Goal: Complete application form: Complete application form

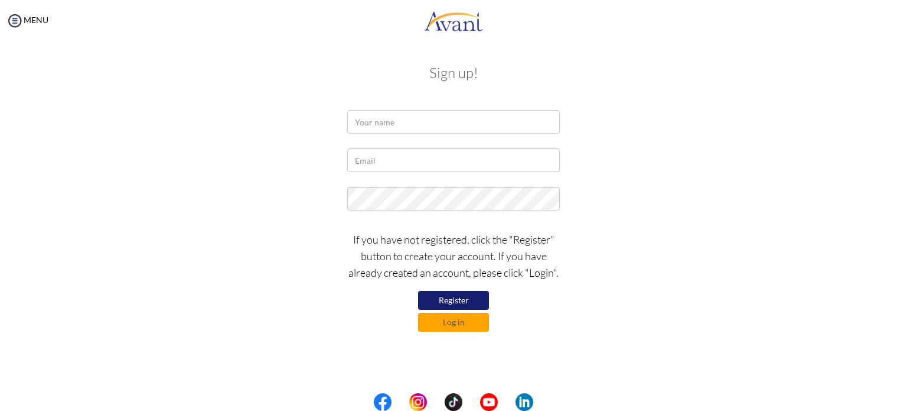
click at [466, 300] on button "Register" at bounding box center [453, 300] width 71 height 19
click at [466, 294] on button "Register" at bounding box center [453, 300] width 71 height 19
click at [399, 117] on input "text" at bounding box center [453, 122] width 213 height 24
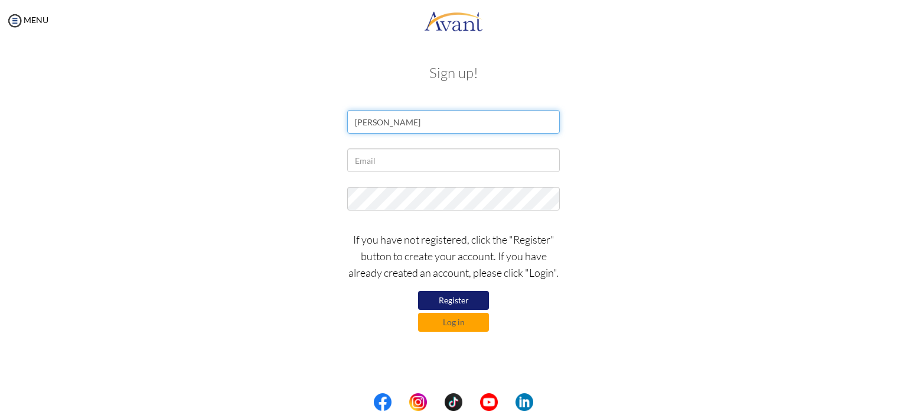
type input "Pratikshya Poudel"
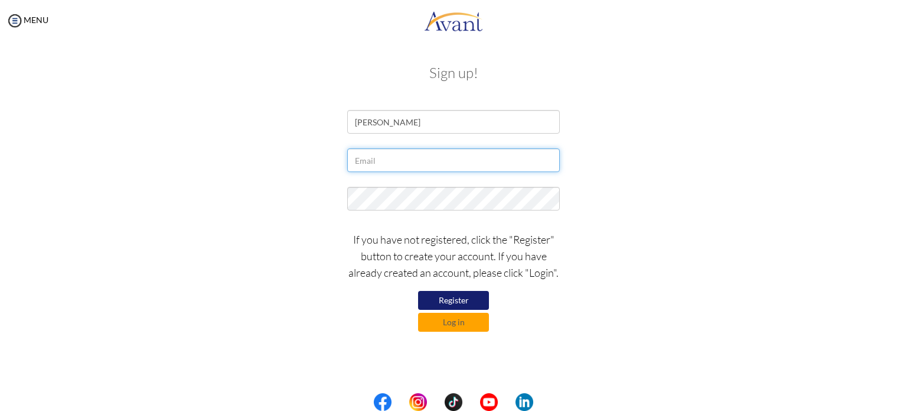
click at [399, 156] on input "text" at bounding box center [453, 160] width 213 height 24
type input "Poudelpratikshya26@gmail.com"
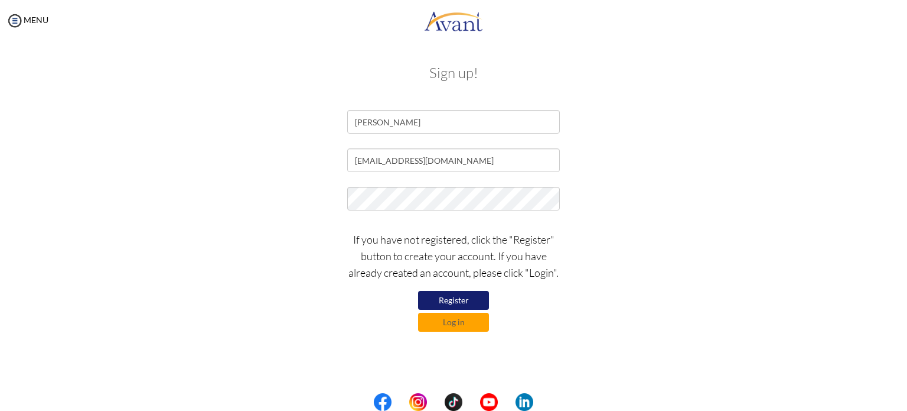
click at [476, 292] on button "Register" at bounding box center [453, 300] width 71 height 19
click at [474, 304] on button "Register" at bounding box center [453, 300] width 71 height 19
click at [468, 300] on button "Register" at bounding box center [453, 300] width 71 height 19
click at [839, 236] on div "Sign up! Pratikshya Poudel Poudelpratikshya26@gmail.com If you have not registe…" at bounding box center [454, 196] width 884 height 287
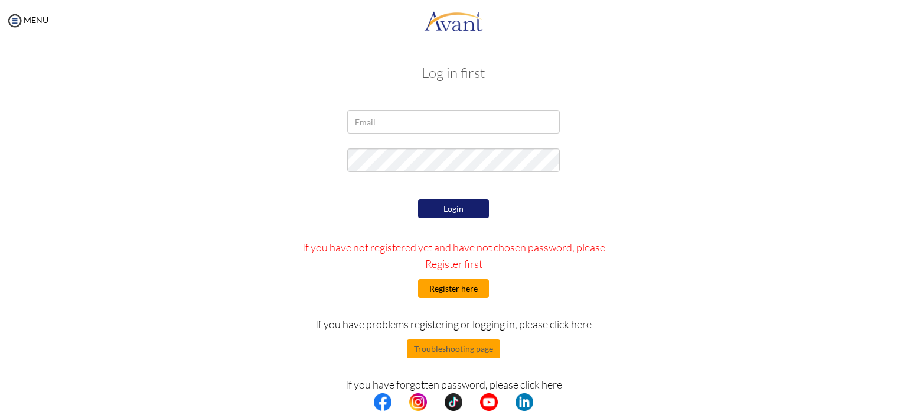
click at [463, 294] on button "Register here" at bounding box center [453, 288] width 71 height 19
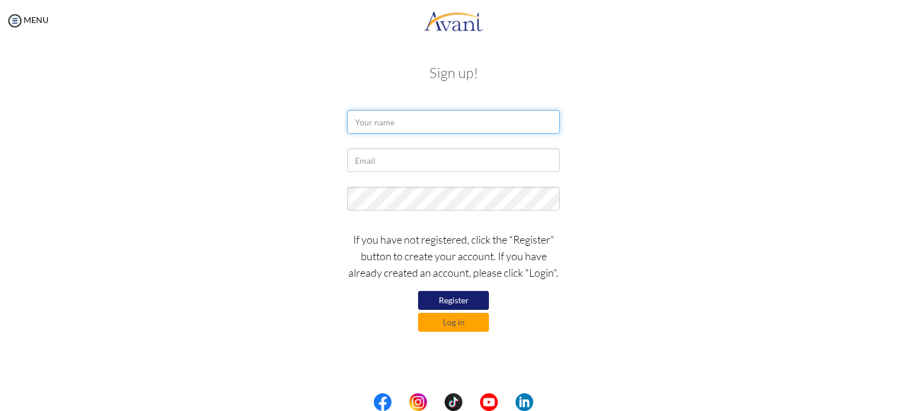
click at [448, 111] on input "text" at bounding box center [453, 122] width 213 height 24
type input "Pratikshya Poudel"
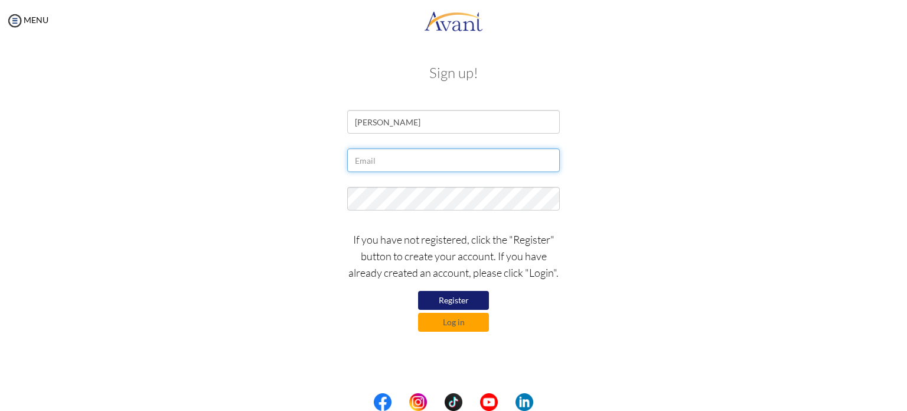
click at [407, 167] on input "text" at bounding box center [453, 160] width 213 height 24
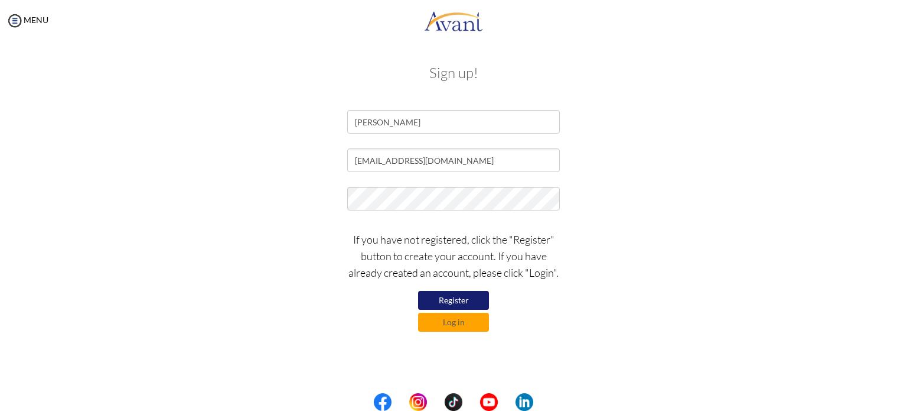
click at [458, 302] on button "Register" at bounding box center [453, 300] width 71 height 19
click at [760, 177] on div "Poudelpratikshya26@gmail.com" at bounding box center [453, 163] width 691 height 30
click at [357, 164] on input "Poudelpratikshya26@gmail.com" at bounding box center [453, 160] width 213 height 24
type input "poudelpratikshya26@gmail.com"
click at [473, 297] on button "Register" at bounding box center [453, 300] width 71 height 19
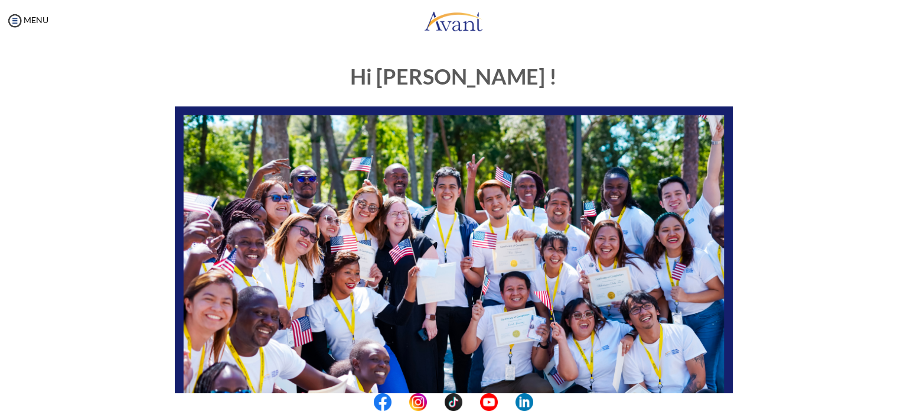
click at [823, 153] on div "Hi Pratikshya ! START HERE: Avant Video Library My Process My Resources About A…" at bounding box center [454, 369] width 884 height 633
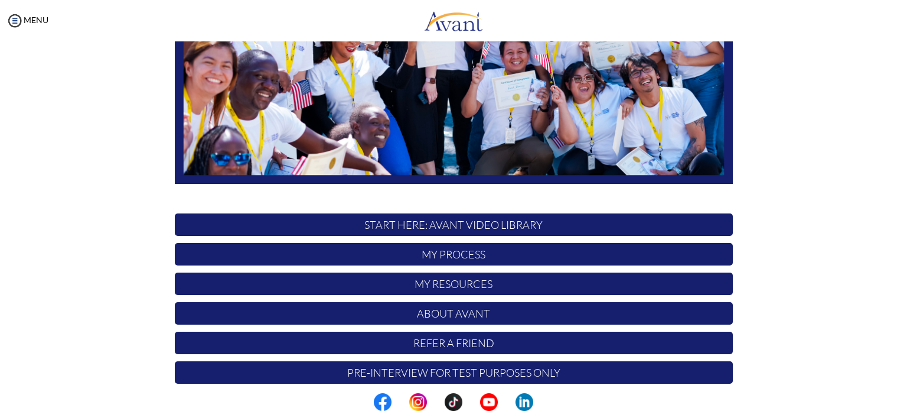
scroll to position [245, 0]
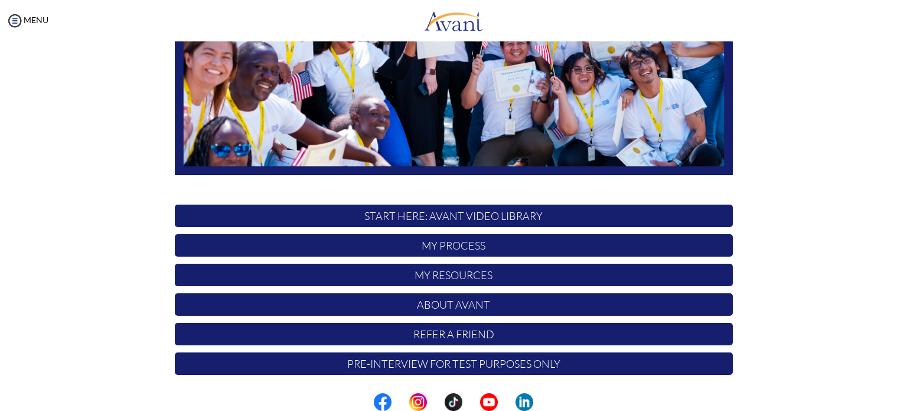
click at [860, 246] on div "Hi Pratikshya ! START HERE: Avant Video Library My Process My Resources About A…" at bounding box center [454, 124] width 884 height 633
click at [860, 229] on div "Hi Pratikshya ! START HERE: Avant Video Library My Process My Resources About A…" at bounding box center [454, 124] width 884 height 633
click at [833, 292] on div "Hi Pratikshya ! START HERE: Avant Video Library My Process My Resources About A…" at bounding box center [454, 124] width 884 height 633
click at [623, 365] on p "Pre-Interview for test purposes only" at bounding box center [454, 363] width 558 height 22
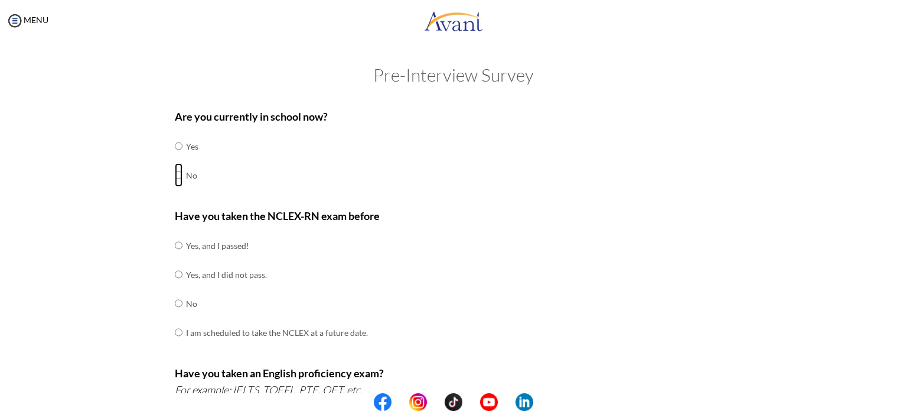
click at [175, 158] on input "radio" at bounding box center [179, 146] width 8 height 24
radio input "true"
click at [175, 257] on input "radio" at bounding box center [179, 245] width 8 height 24
radio input "true"
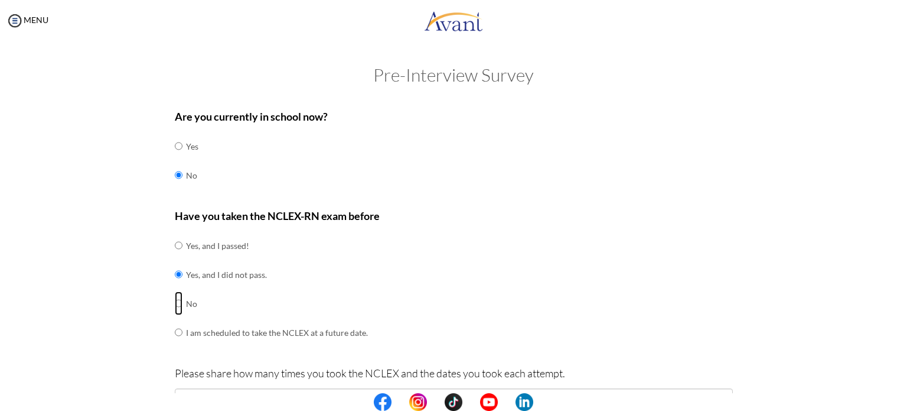
click at [175, 233] on input "radio" at bounding box center [179, 245] width 8 height 24
radio input "true"
click at [175, 233] on input "radio" at bounding box center [179, 245] width 8 height 24
radio input "true"
click at [175, 257] on input "radio" at bounding box center [179, 245] width 8 height 24
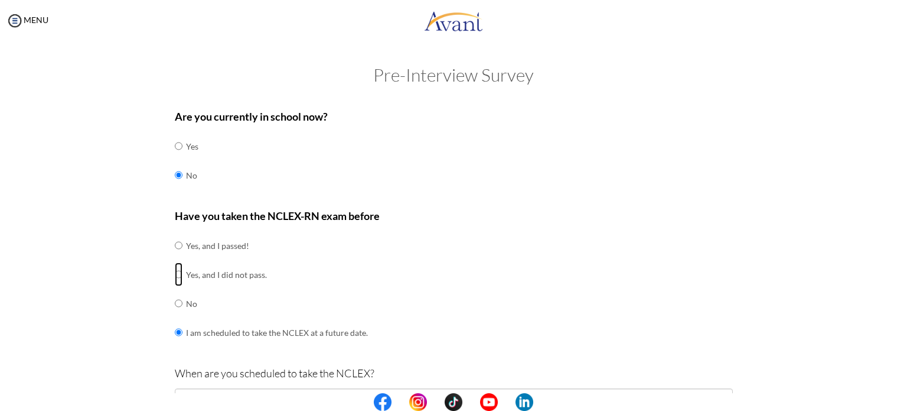
radio input "true"
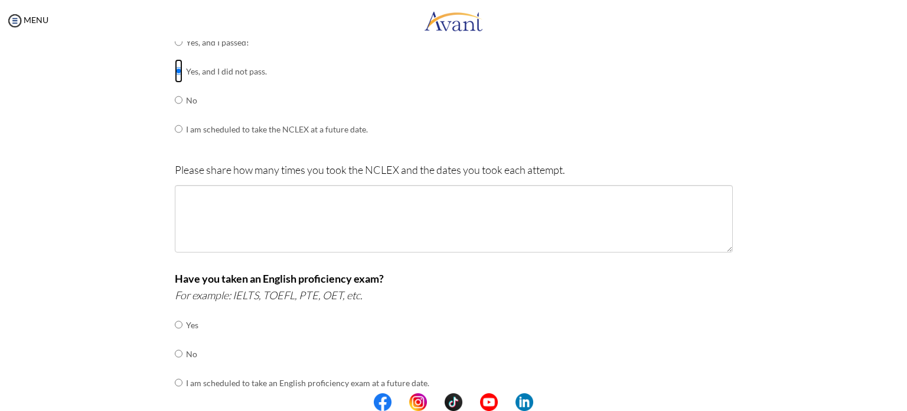
scroll to position [206, 0]
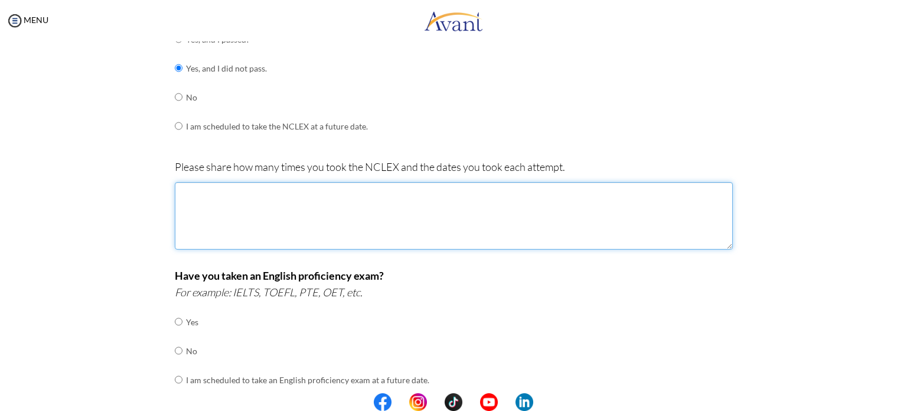
click at [370, 217] on textarea at bounding box center [454, 215] width 558 height 67
click at [430, 188] on textarea "First, I gave my exam on 30th August 2024 but failed. The second time, 24th Dec…" at bounding box center [454, 215] width 558 height 67
click at [529, 196] on textarea "First, I gave my exam on 30th August 2024 but failed. The second time, on 24th …" at bounding box center [454, 215] width 558 height 67
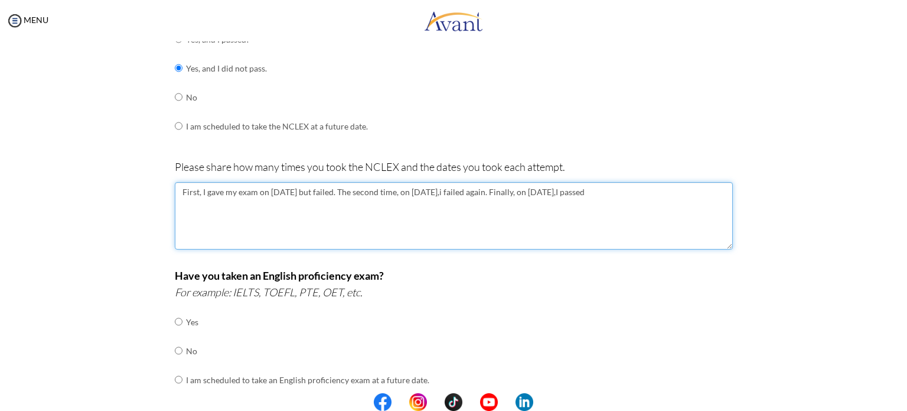
click at [634, 193] on textarea "First, I gave my exam on 30th August 2024 but failed. The second time, on 24th …" at bounding box center [454, 215] width 558 height 67
click at [520, 195] on textarea "First, I gave my exam on 30th August 2024 but failed. The second time, on 24th …" at bounding box center [454, 215] width 558 height 67
click at [618, 192] on textarea "First, I gave my exam on 30th August 2024 but failed. The second time, on 24th …" at bounding box center [454, 215] width 558 height 67
type textarea "First, I gave my exam on 30th August 2024 but failed. The second time, on 24th …"
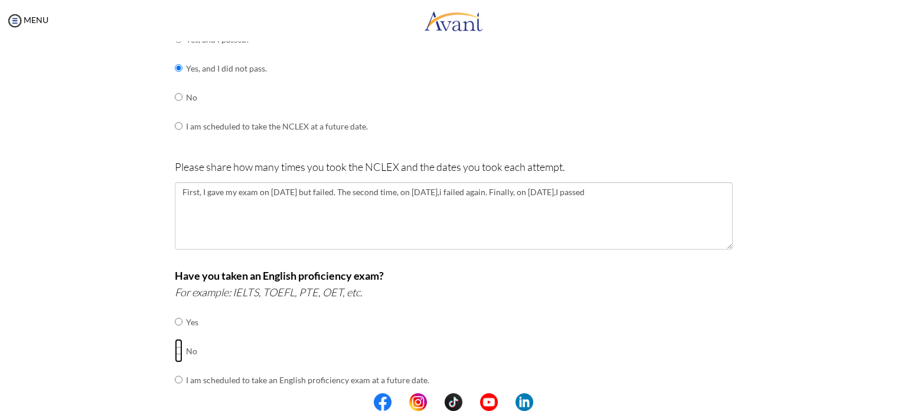
click at [175, 333] on input "radio" at bounding box center [179, 322] width 8 height 24
radio input "true"
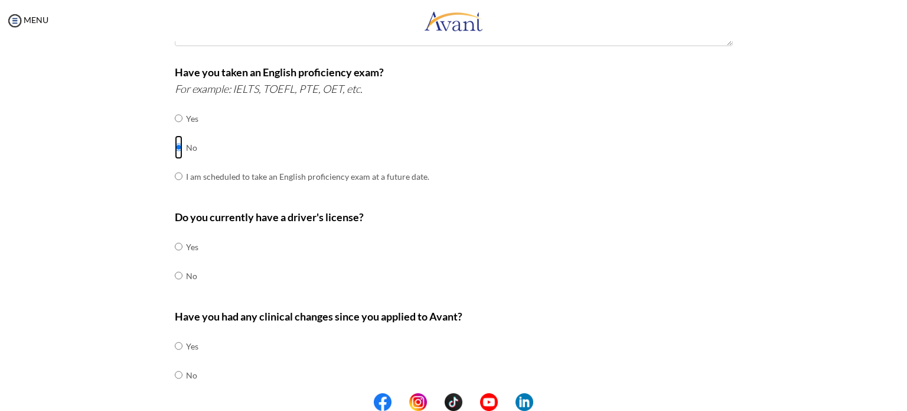
scroll to position [412, 0]
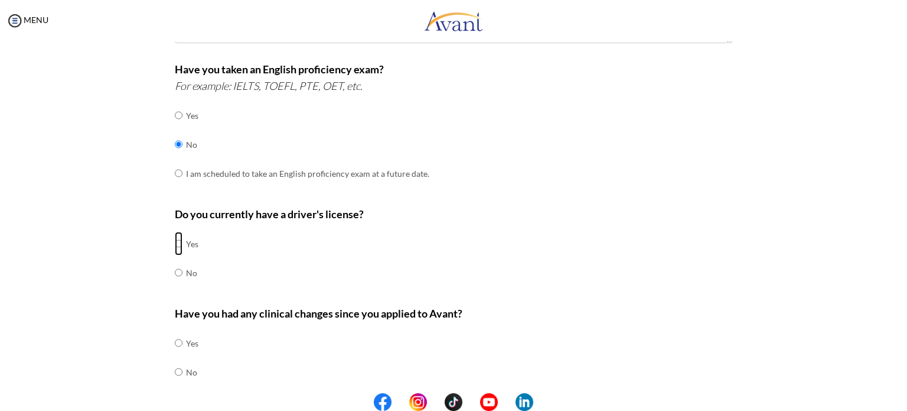
click at [175, 241] on input "radio" at bounding box center [179, 244] width 8 height 24
radio input "true"
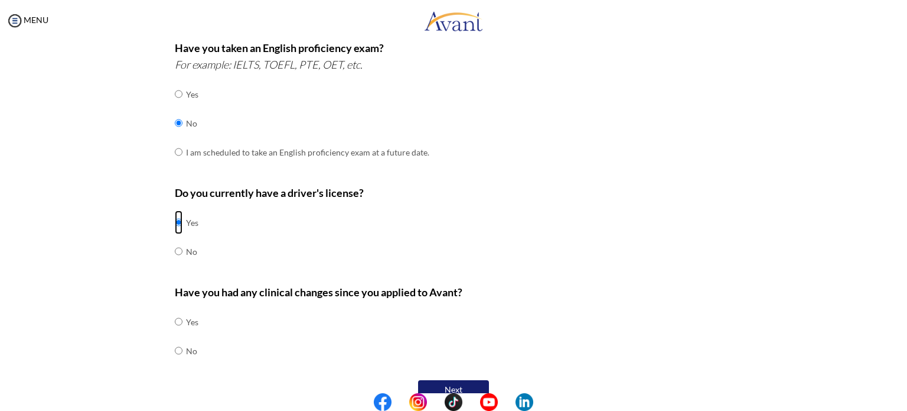
scroll to position [452, 0]
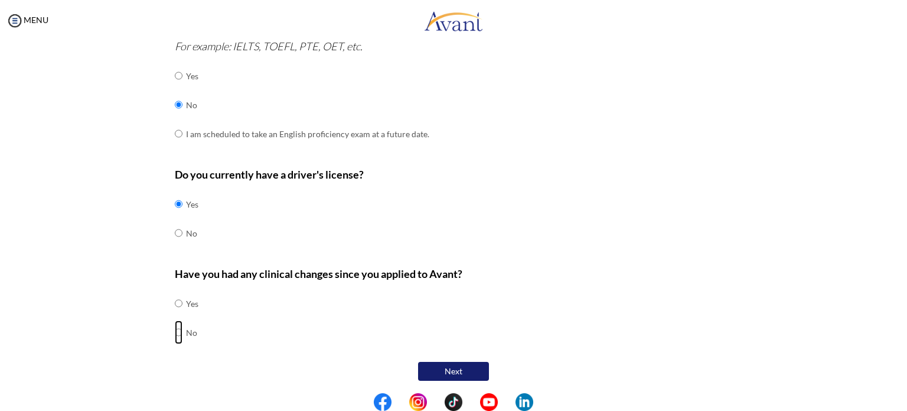
click at [175, 315] on input "radio" at bounding box center [179, 303] width 8 height 24
radio input "true"
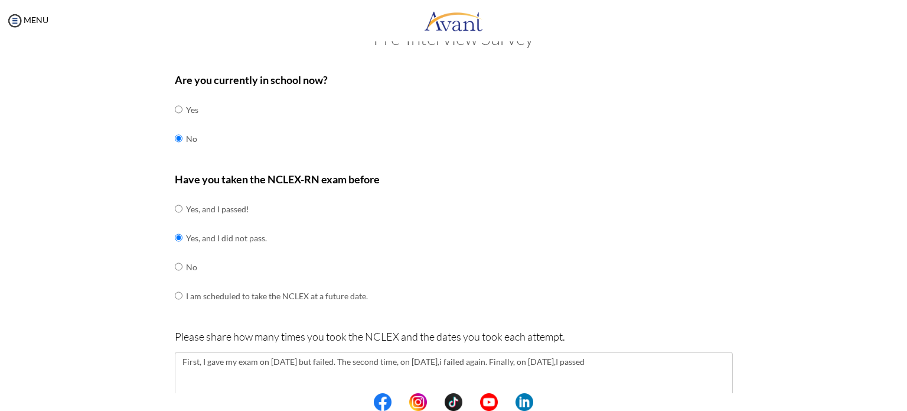
scroll to position [38, 0]
click at [175, 209] on input "radio" at bounding box center [179, 208] width 8 height 24
radio input "true"
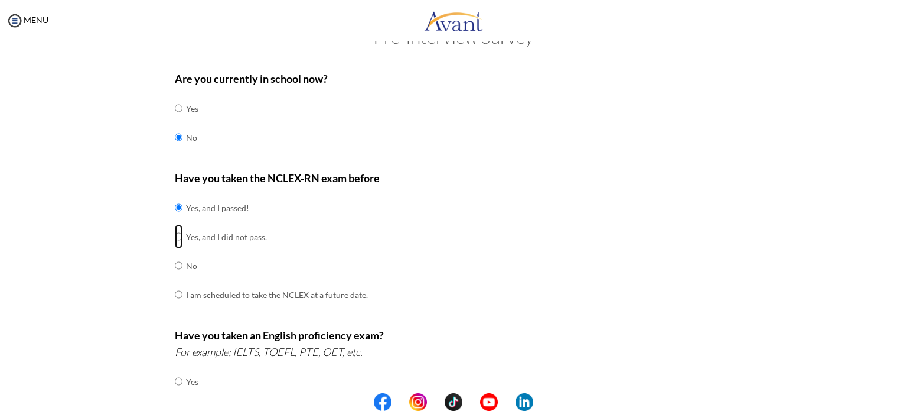
click at [175, 219] on input "radio" at bounding box center [179, 208] width 8 height 24
radio input "true"
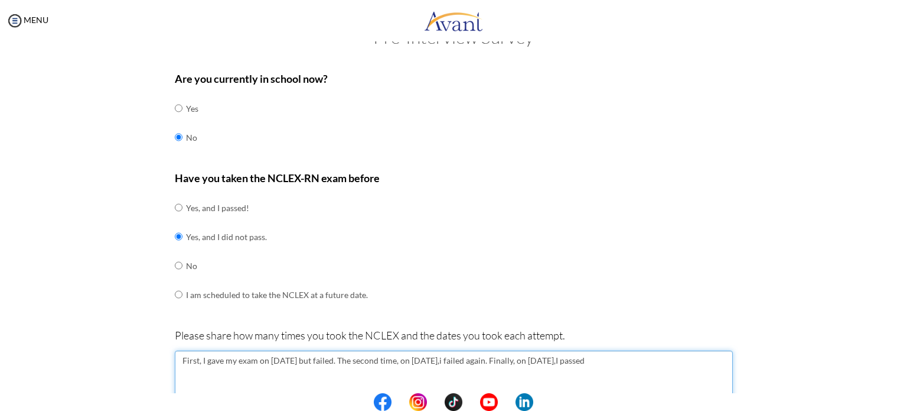
drag, startPoint x: 696, startPoint y: 362, endPoint x: 169, endPoint y: 370, distance: 527.6
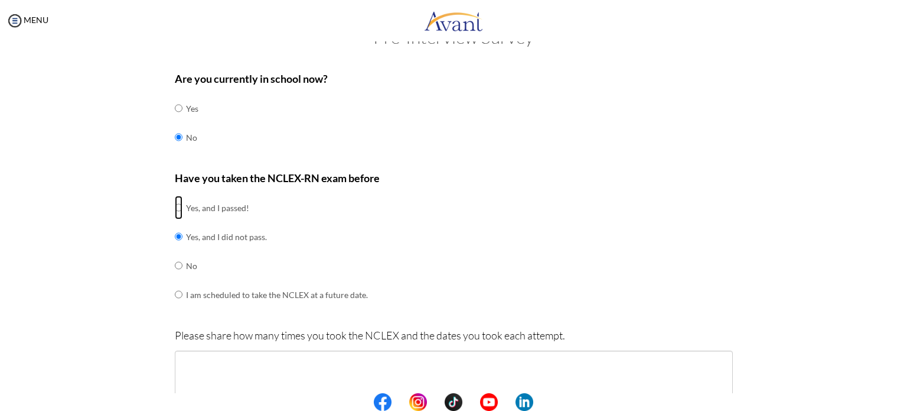
click at [175, 207] on input "radio" at bounding box center [179, 208] width 8 height 24
radio input "true"
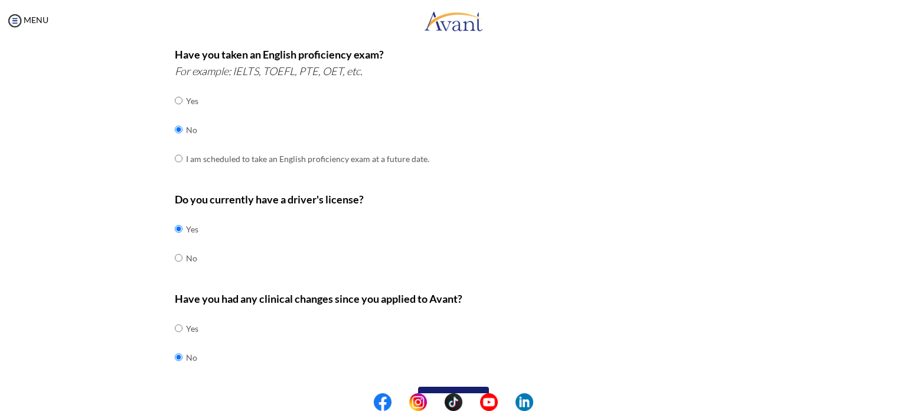
scroll to position [343, 0]
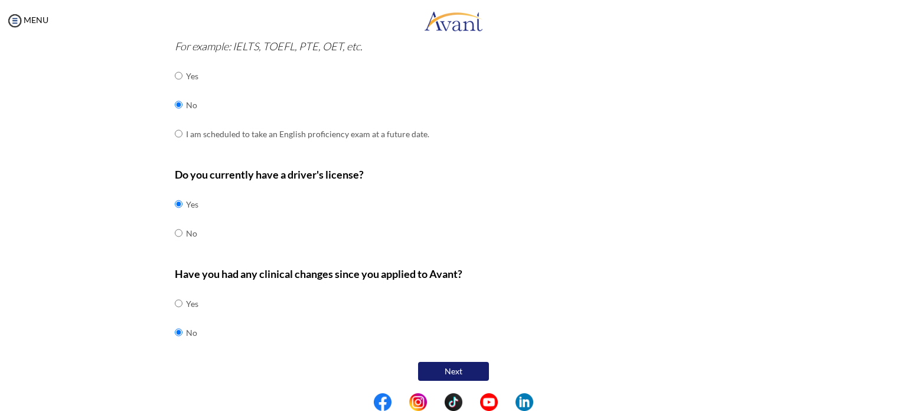
click at [447, 370] on button "Next" at bounding box center [453, 371] width 71 height 19
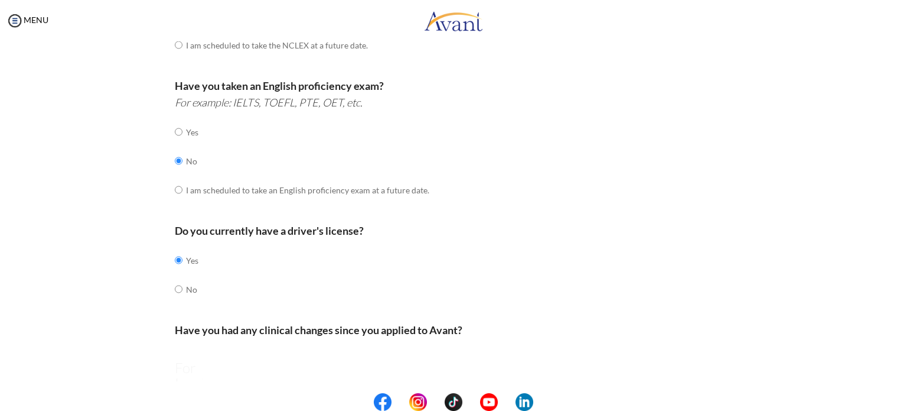
scroll to position [24, 0]
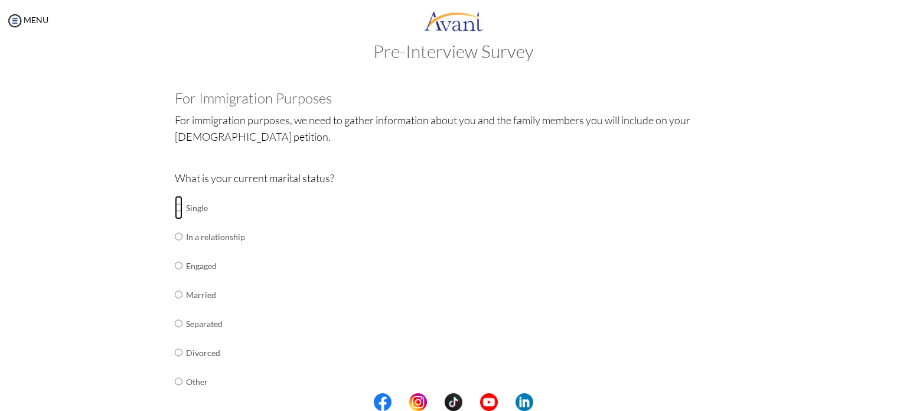
click at [175, 209] on input "radio" at bounding box center [179, 208] width 8 height 24
radio input "true"
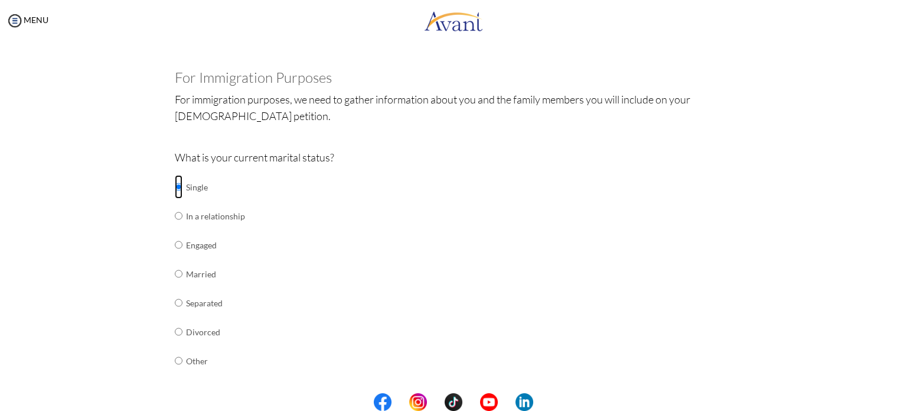
scroll to position [45, 0]
click at [168, 216] on div "Are you currently in school now? Yes No Have you taken the NCLEX-RN exam before…" at bounding box center [454, 391] width 576 height 668
click at [175, 198] on input "radio" at bounding box center [179, 186] width 8 height 24
radio input "true"
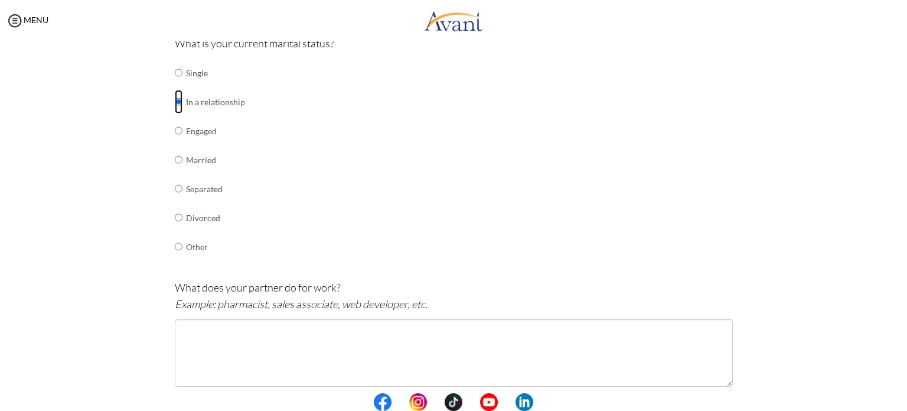
scroll to position [157, 0]
click at [503, 309] on p "What does your partner do for work? Example: pharmacist, sales associate, web d…" at bounding box center [454, 297] width 558 height 33
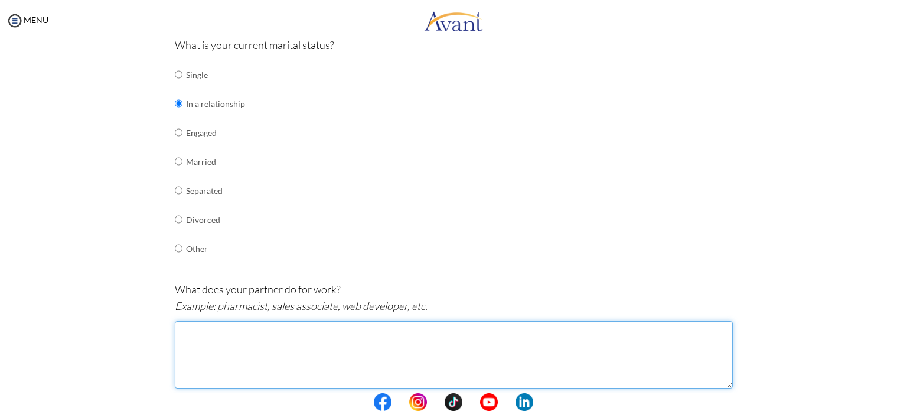
click at [206, 340] on textarea at bounding box center [454, 354] width 558 height 67
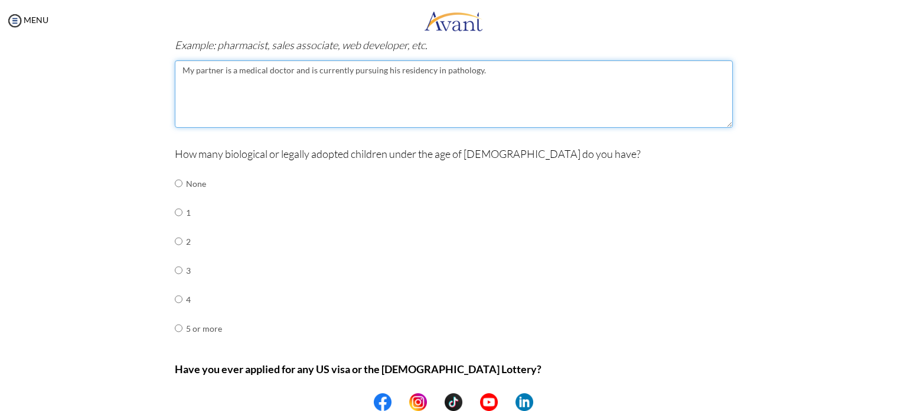
scroll to position [421, 0]
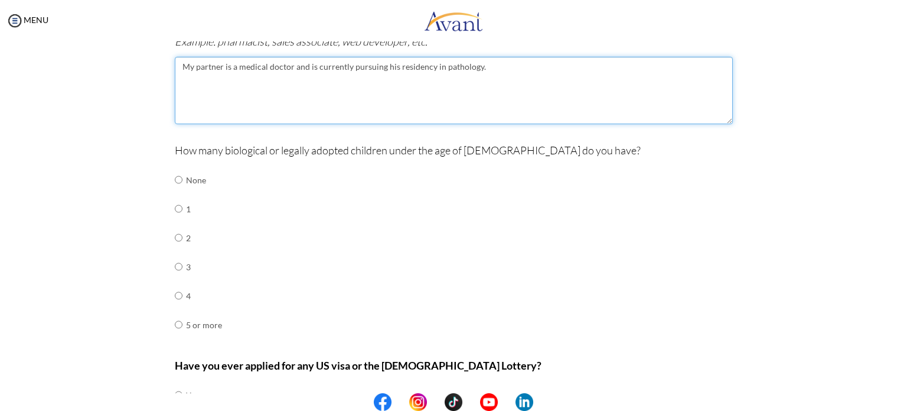
type textarea "My partner is a medical doctor and is currently pursuing his residency in patho…"
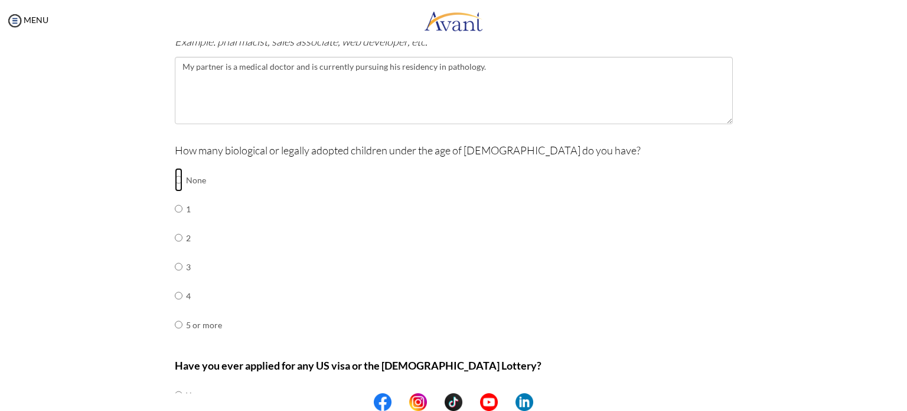
click at [175, 179] on input "radio" at bounding box center [179, 180] width 8 height 24
radio input "true"
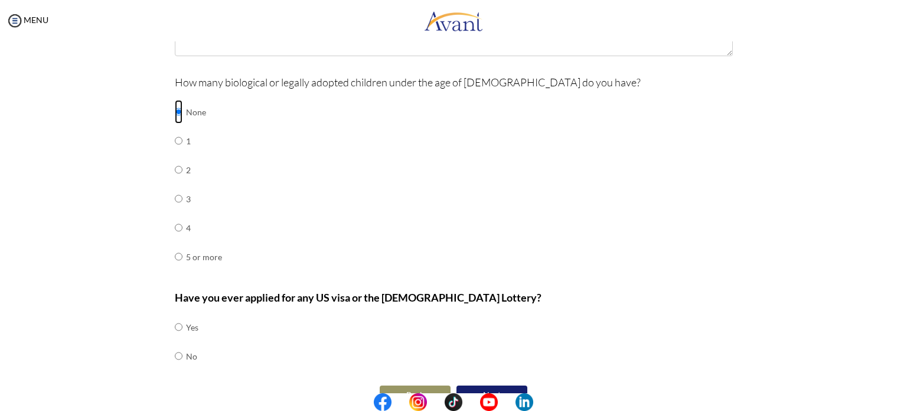
scroll to position [512, 0]
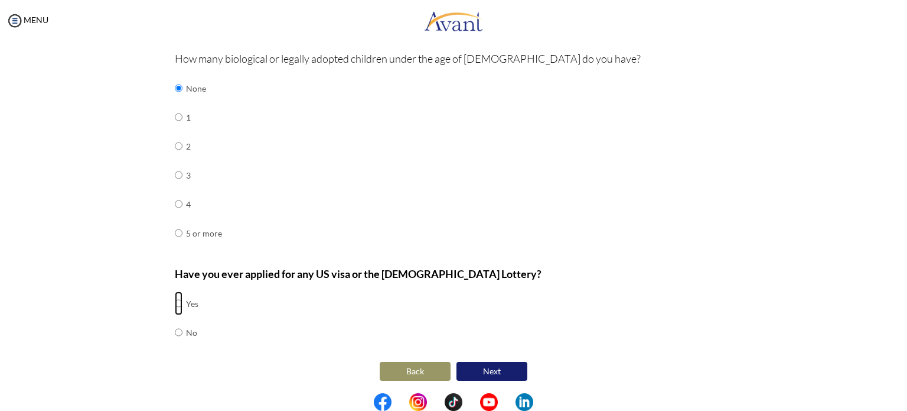
click at [175, 299] on input "radio" at bounding box center [179, 303] width 8 height 24
radio input "true"
click at [904, 402] on center at bounding box center [453, 402] width 907 height 18
click at [493, 373] on button "Next" at bounding box center [492, 371] width 71 height 19
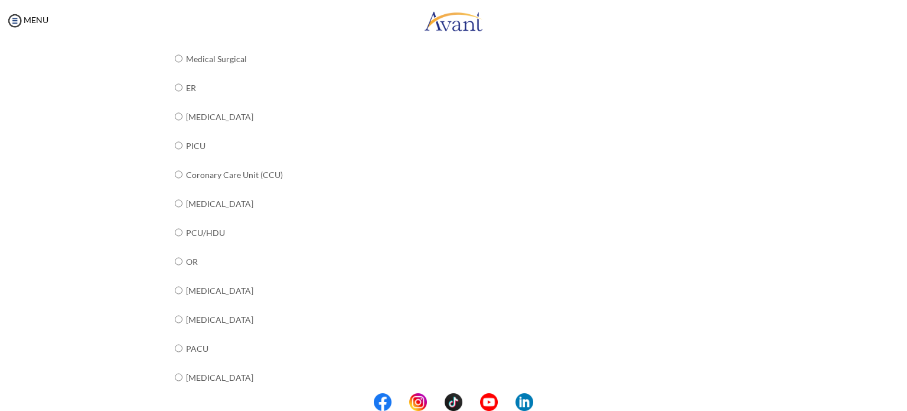
scroll to position [0, 0]
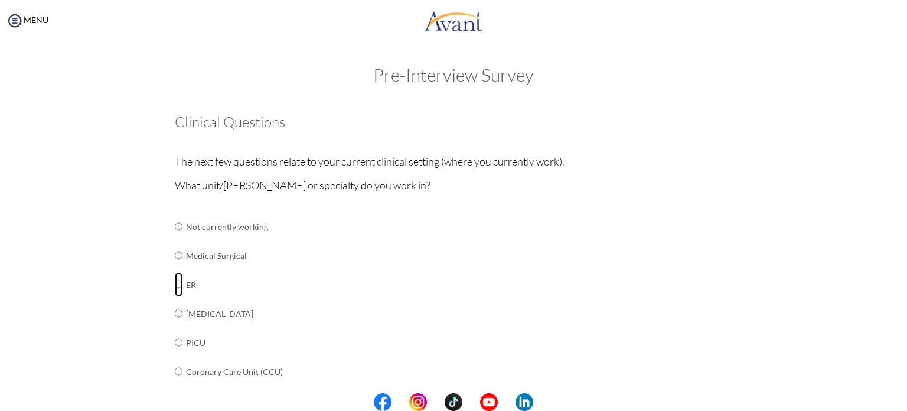
click at [175, 238] on input "radio" at bounding box center [179, 226] width 8 height 24
radio input "true"
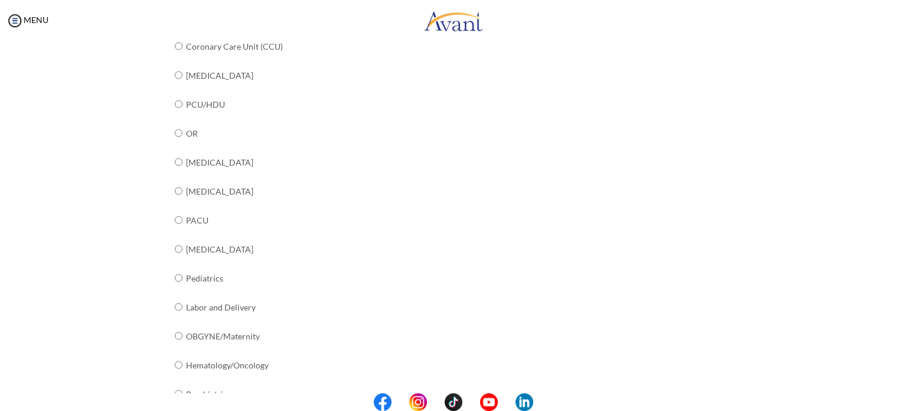
scroll to position [444, 0]
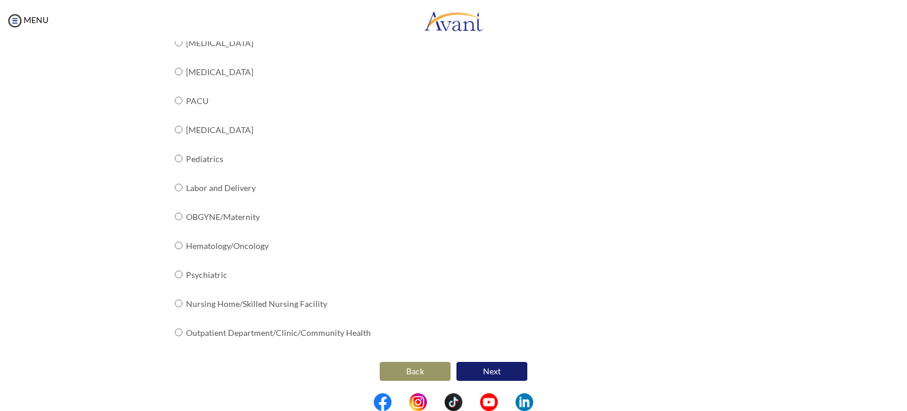
click at [463, 366] on button "Next" at bounding box center [492, 371] width 71 height 19
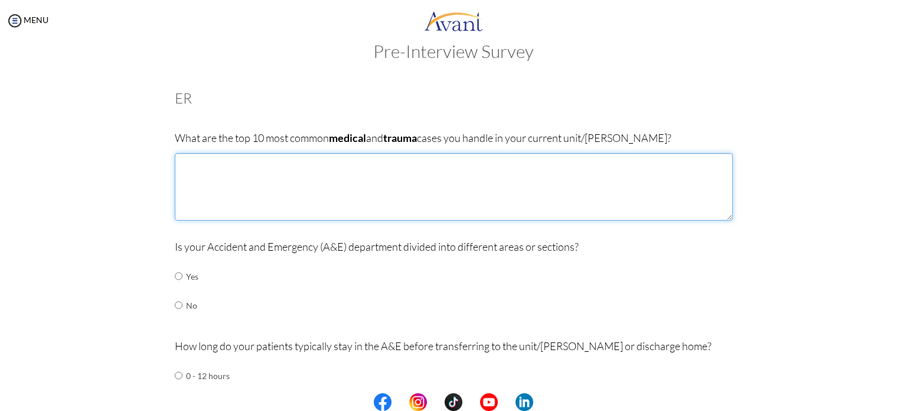
click at [328, 167] on textarea at bounding box center [454, 186] width 558 height 67
click at [183, 211] on textarea "RTA MI COPD Appendicitis Poisoning" at bounding box center [454, 186] width 558 height 67
click at [183, 211] on textarea "RTA MI COPD Appendicitis Poisoning AGE" at bounding box center [454, 186] width 558 height 67
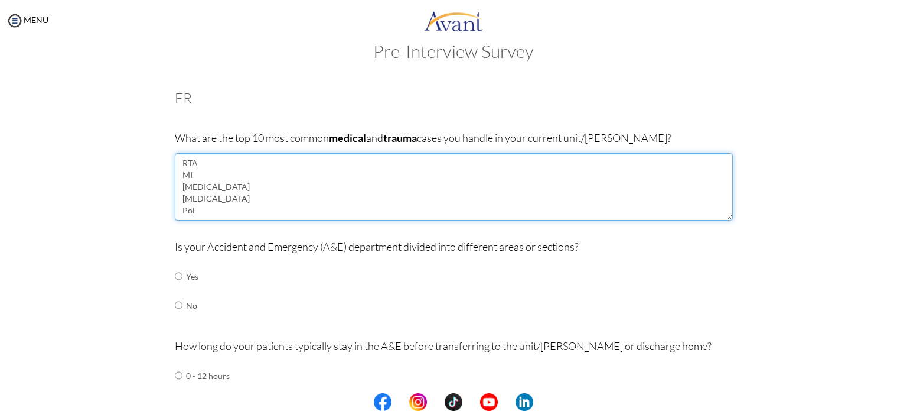
scroll to position [7, 0]
click at [197, 200] on textarea "RTA MI COPD Appendicitis Poi Acute GastroEnteritis" at bounding box center [454, 186] width 558 height 67
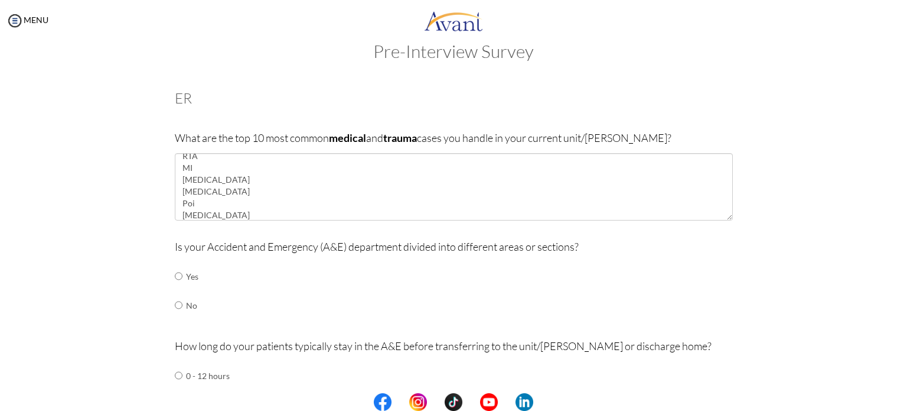
click at [231, 226] on div "What are the top 10 most common medical and trauma cases you handle in your cur…" at bounding box center [454, 180] width 558 height 103
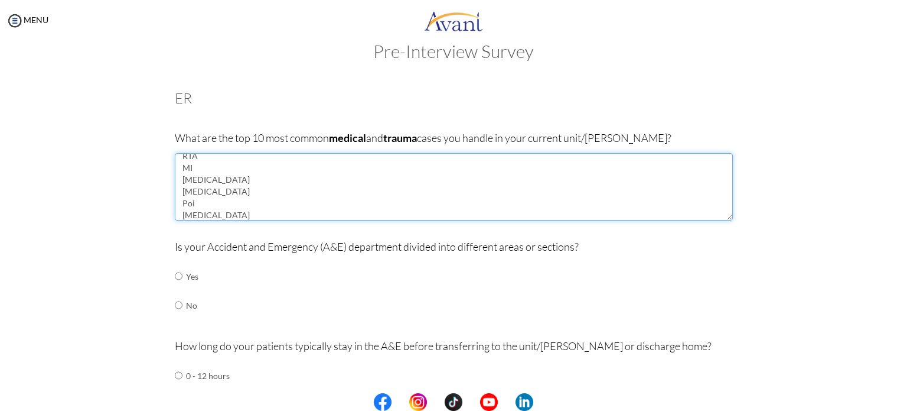
click at [235, 210] on textarea "RTA MI COPD Appendicitis Poi Acute GastroEnteritis" at bounding box center [454, 186] width 558 height 67
click at [198, 203] on textarea "RTA MI COPD Appendicitis Poi Acute Gastroenteritis" at bounding box center [454, 186] width 558 height 67
click at [186, 203] on textarea "RTA MI COPD Appendicitis Poisonig Acute Gastroenteritis" at bounding box center [454, 186] width 558 height 67
click at [285, 215] on textarea "RTA MI COPD Appendicitis Poisoning Acute Gastroenteritis" at bounding box center [454, 186] width 558 height 67
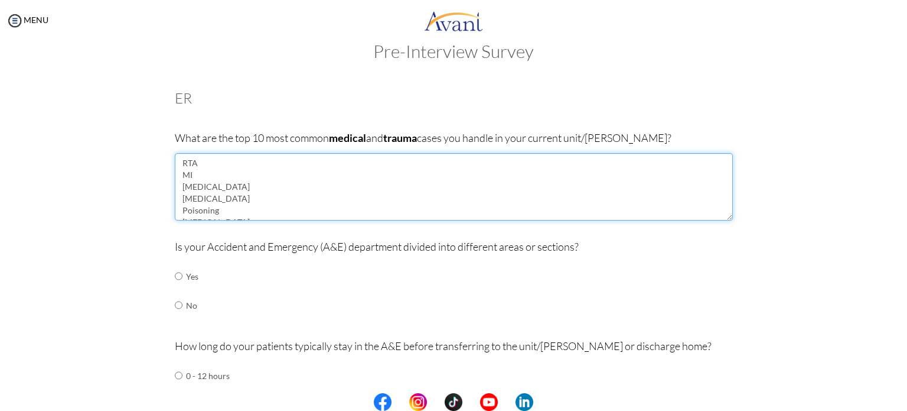
scroll to position [59, 0]
type textarea "RTA MI COPD Appendicitis Poisoning Acute Gastroenteritis Soft Tissues Injuries …"
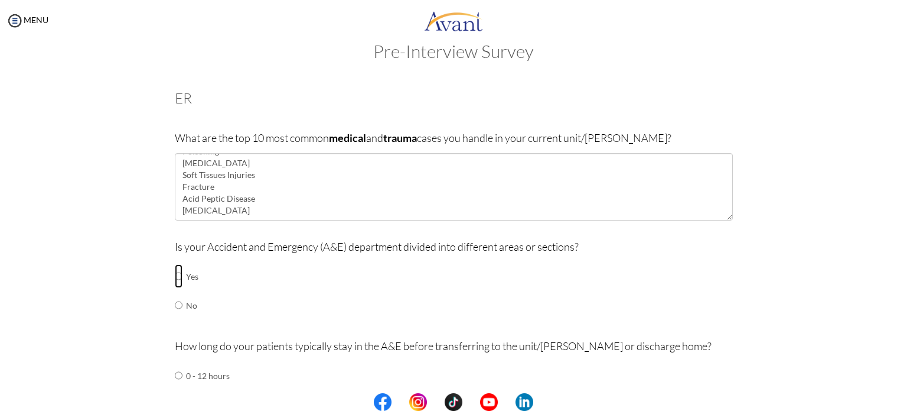
click at [175, 276] on input "radio" at bounding box center [179, 276] width 8 height 24
radio input "true"
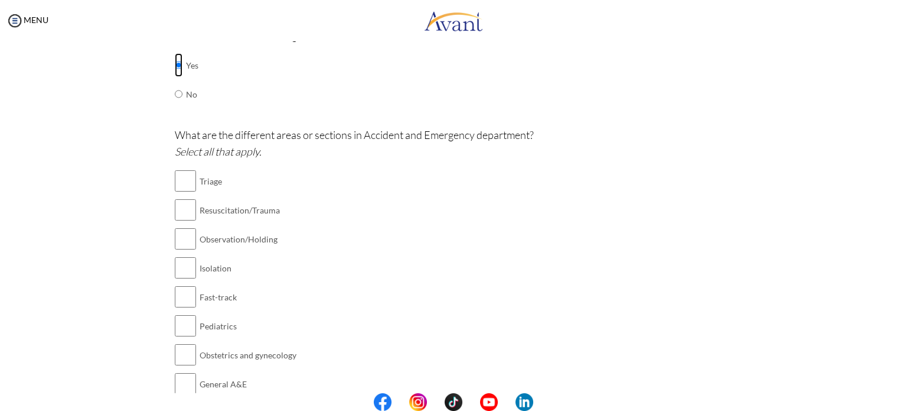
scroll to position [237, 0]
click at [178, 183] on input "checkbox" at bounding box center [185, 179] width 21 height 24
checkbox input "true"
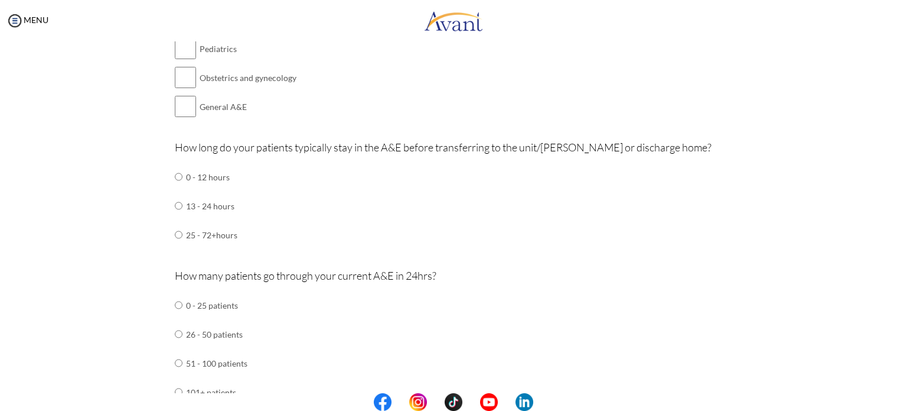
scroll to position [513, 0]
click at [175, 174] on input "radio" at bounding box center [179, 175] width 8 height 24
radio input "true"
click at [175, 301] on input "radio" at bounding box center [179, 303] width 8 height 24
radio input "true"
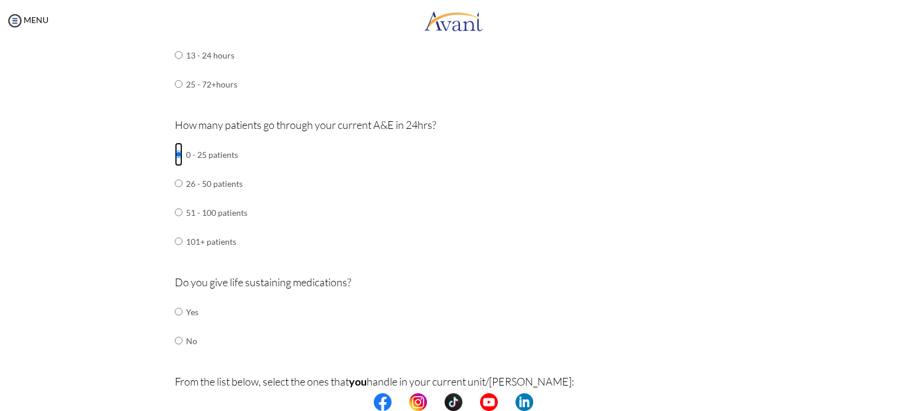
scroll to position [671, 0]
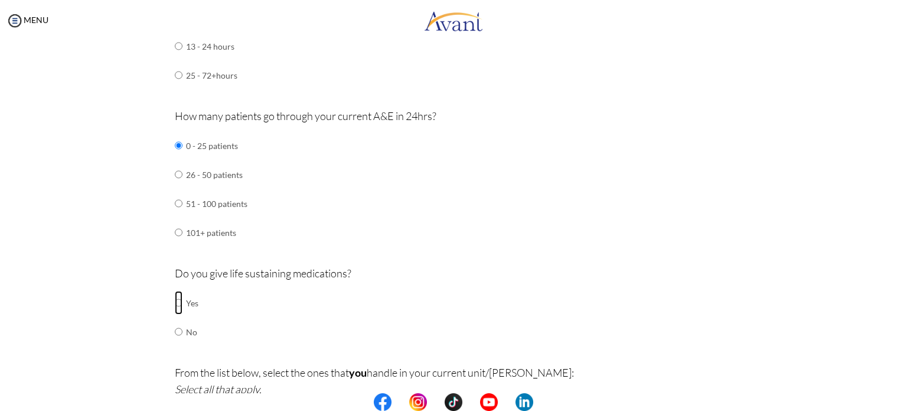
click at [175, 302] on input "radio" at bounding box center [179, 303] width 8 height 24
radio input "true"
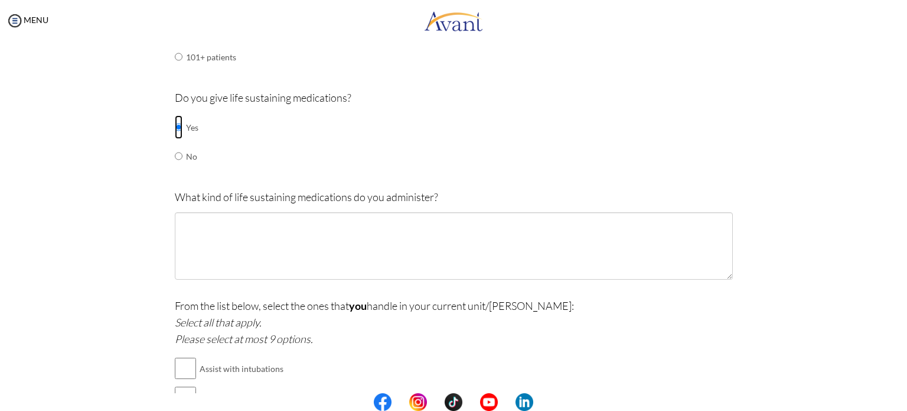
scroll to position [851, 0]
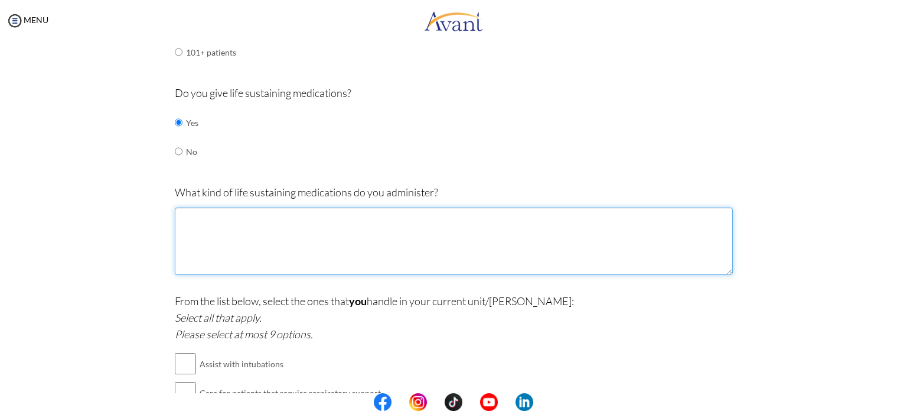
click at [217, 227] on textarea at bounding box center [454, 240] width 558 height 67
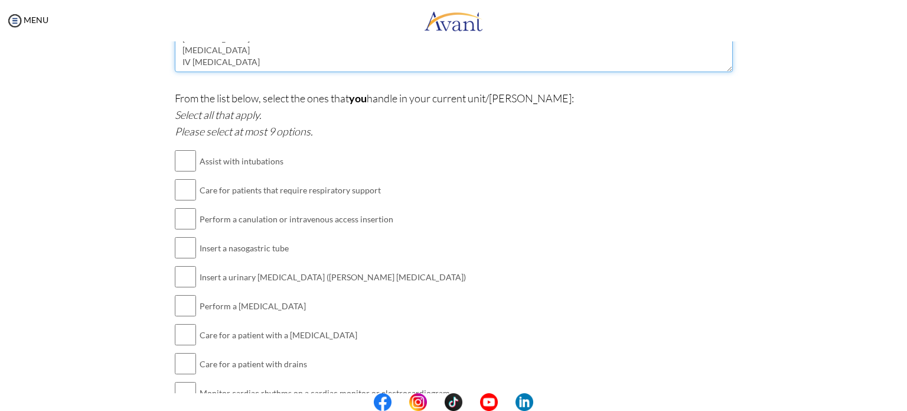
scroll to position [1061, 0]
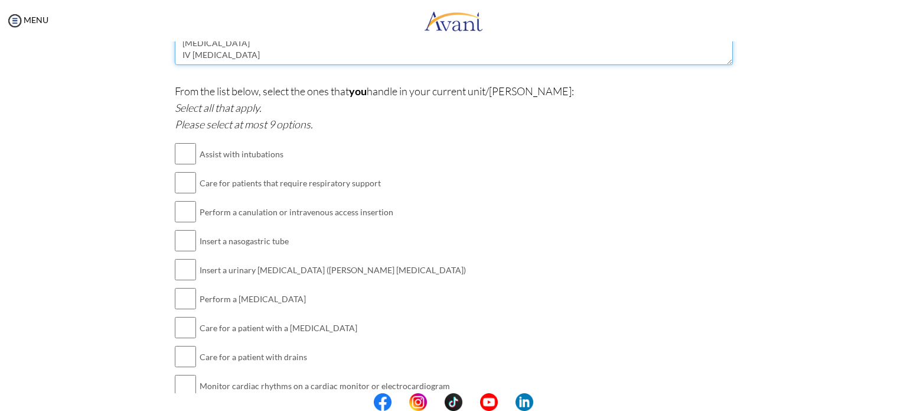
type textarea "Adrenaline Insulin Atropine Salbutamol Glucagon IV ceftriaxone"
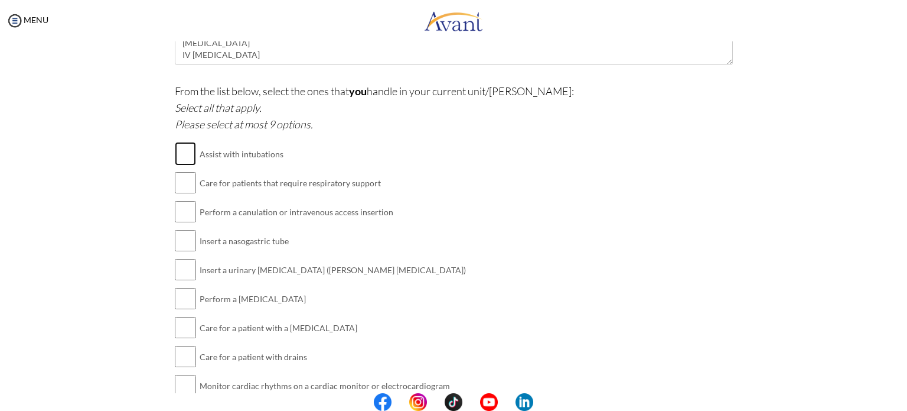
click at [187, 151] on input "checkbox" at bounding box center [185, 154] width 21 height 24
checkbox input "true"
click at [182, 209] on input "checkbox" at bounding box center [185, 212] width 21 height 24
checkbox input "true"
click at [185, 274] on input "checkbox" at bounding box center [185, 270] width 21 height 24
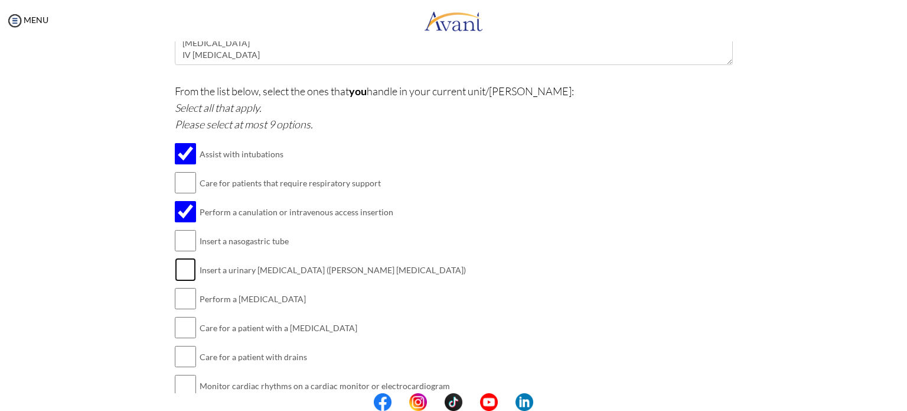
checkbox input "true"
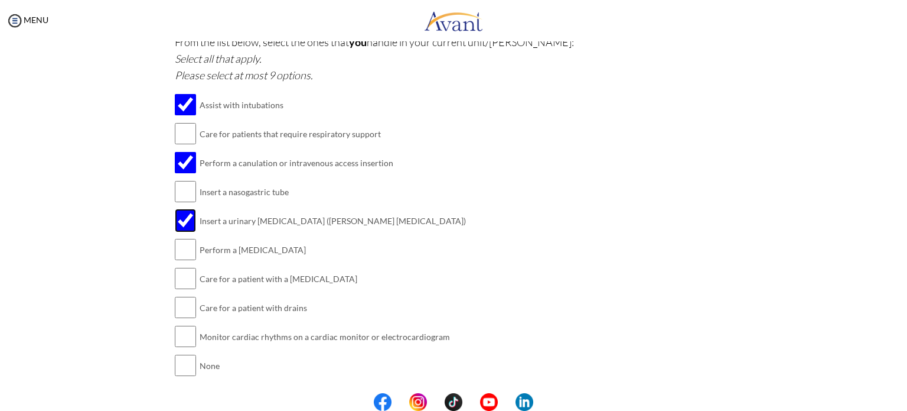
scroll to position [1106, 0]
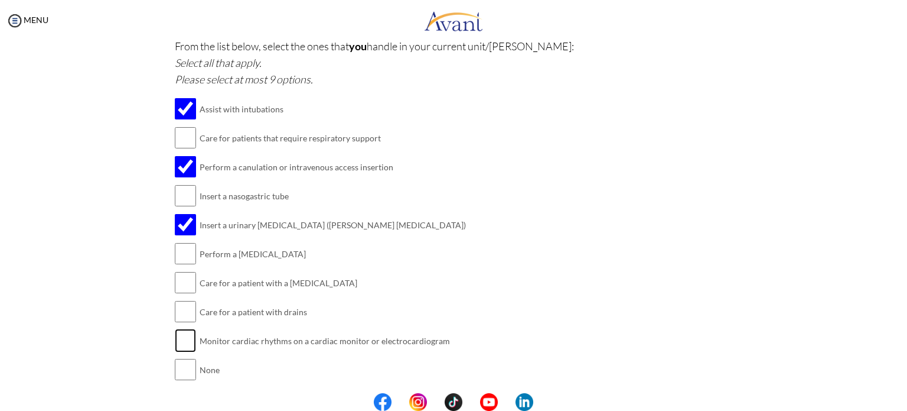
click at [184, 346] on input "checkbox" at bounding box center [185, 340] width 21 height 24
checkbox input "false"
click at [184, 250] on input "checkbox" at bounding box center [185, 254] width 21 height 24
checkbox input "true"
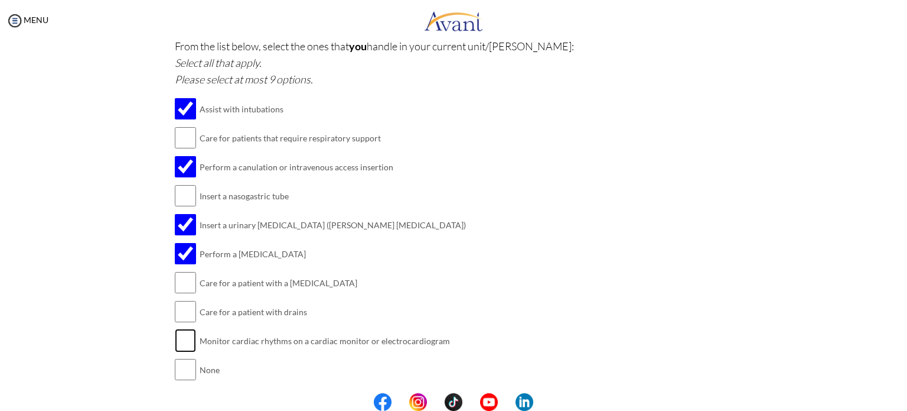
click at [178, 342] on input "checkbox" at bounding box center [185, 340] width 21 height 24
checkbox input "true"
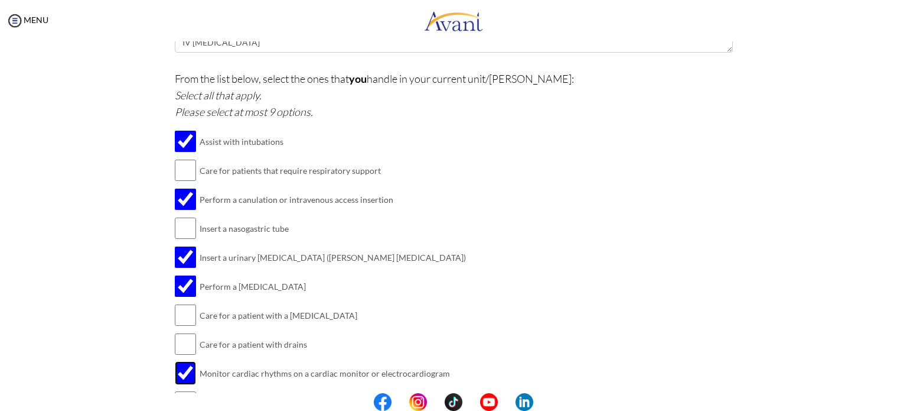
scroll to position [1080, 0]
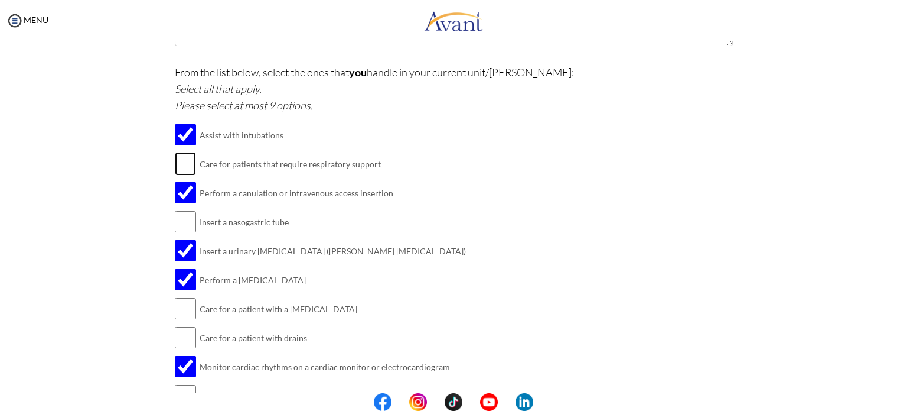
click at [181, 161] on input "checkbox" at bounding box center [185, 164] width 21 height 24
checkbox input "true"
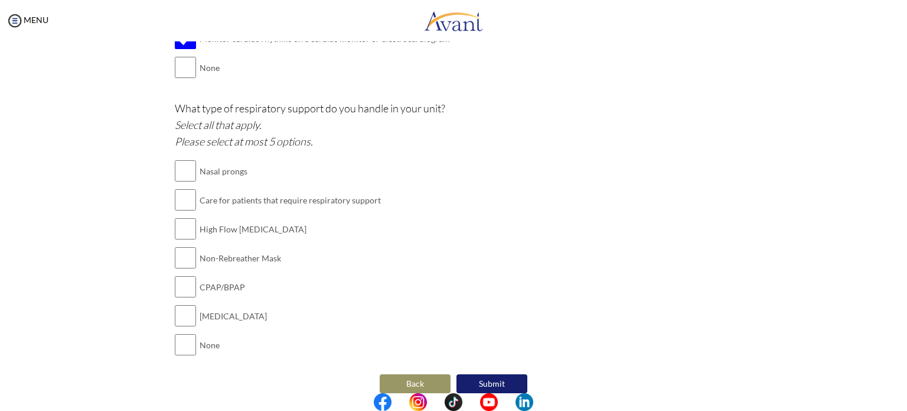
scroll to position [1418, 0]
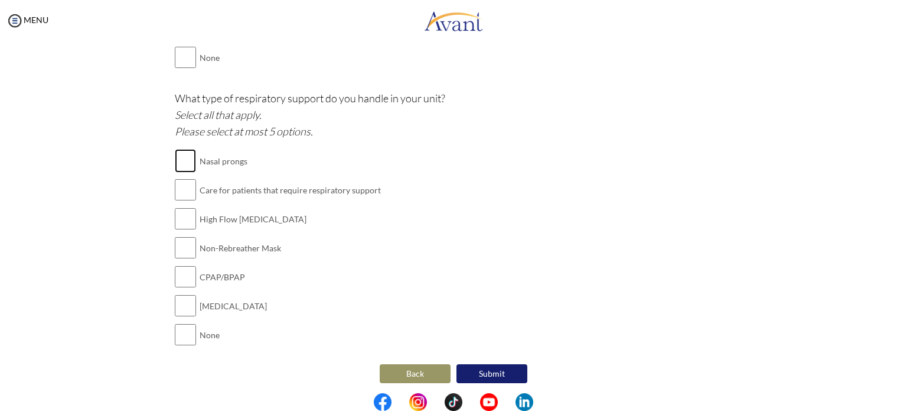
click at [180, 160] on input "checkbox" at bounding box center [185, 161] width 21 height 24
checkbox input "true"
click at [181, 212] on input "checkbox" at bounding box center [185, 219] width 21 height 24
checkbox input "true"
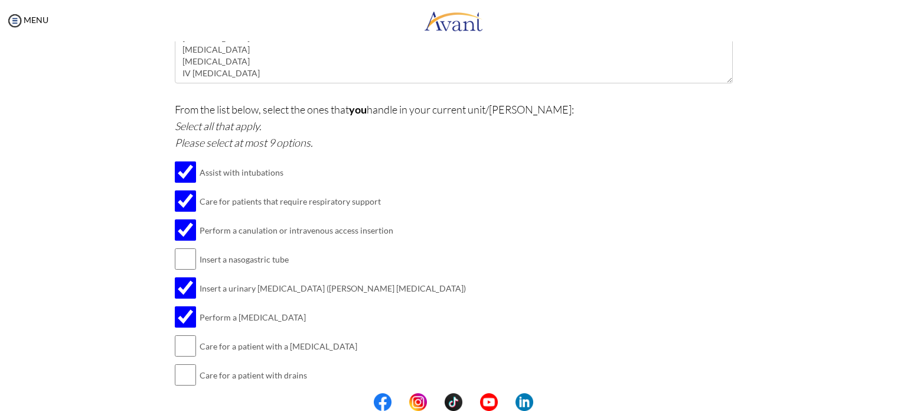
scroll to position [1040, 0]
click at [183, 194] on input "checkbox" at bounding box center [185, 203] width 21 height 24
checkbox input "false"
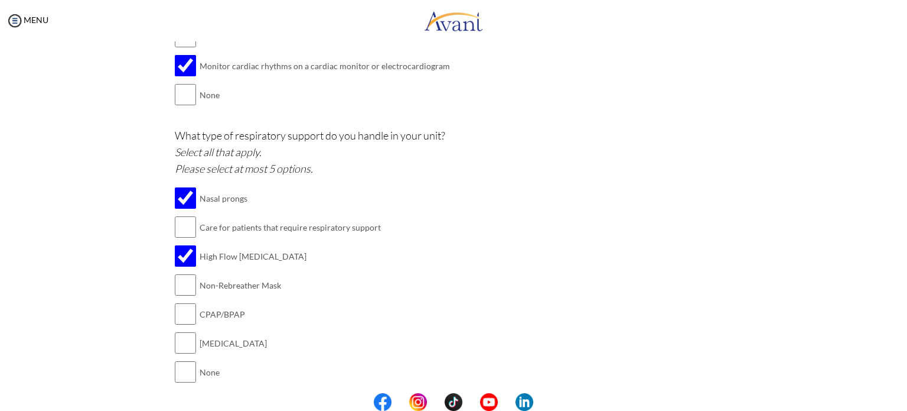
scroll to position [1389, 0]
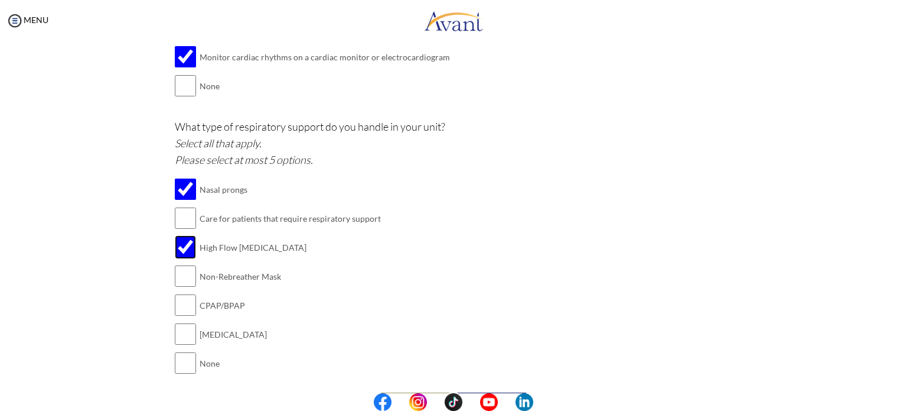
click at [176, 240] on input "checkbox" at bounding box center [185, 247] width 21 height 24
click at [178, 242] on input "checkbox" at bounding box center [185, 247] width 21 height 24
checkbox input "true"
click at [903, 394] on center at bounding box center [453, 402] width 907 height 18
click at [576, 118] on p "What type of respiratory support do you handle in your unit? Select all that ap…" at bounding box center [454, 143] width 558 height 50
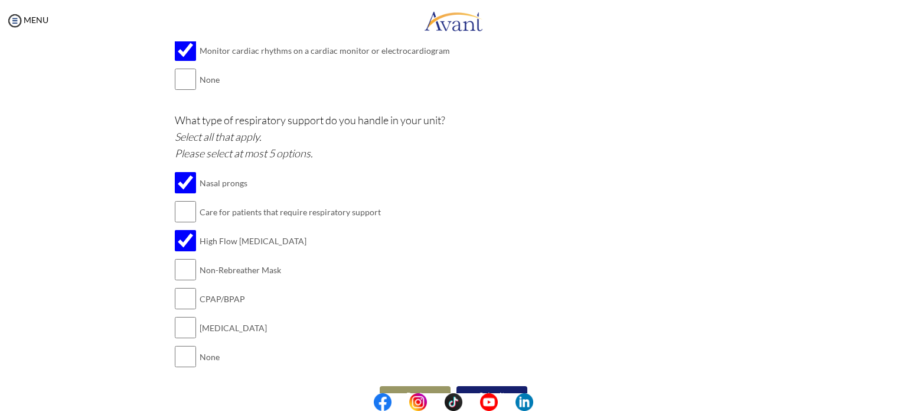
scroll to position [1418, 0]
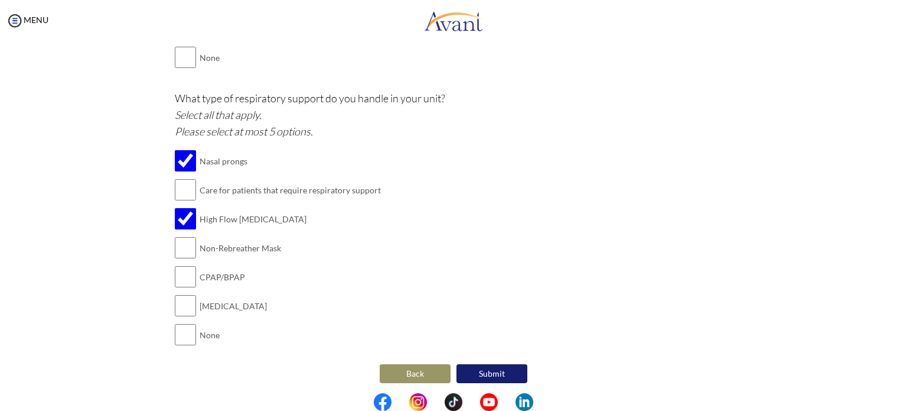
click at [393, 375] on button "Back" at bounding box center [415, 373] width 71 height 19
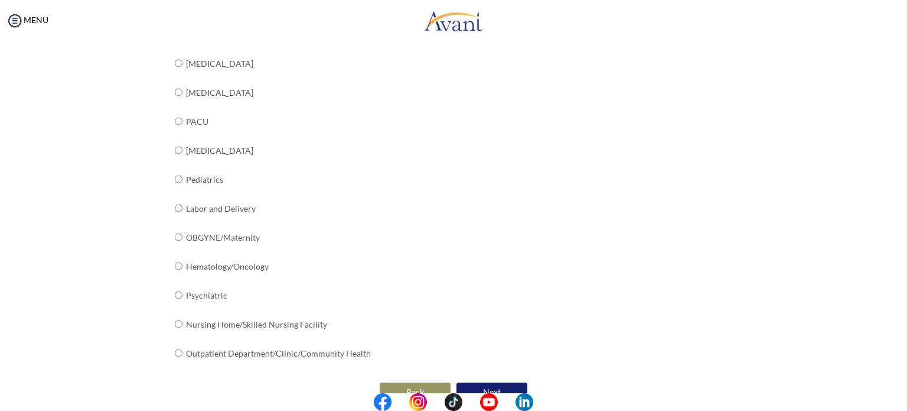
scroll to position [444, 0]
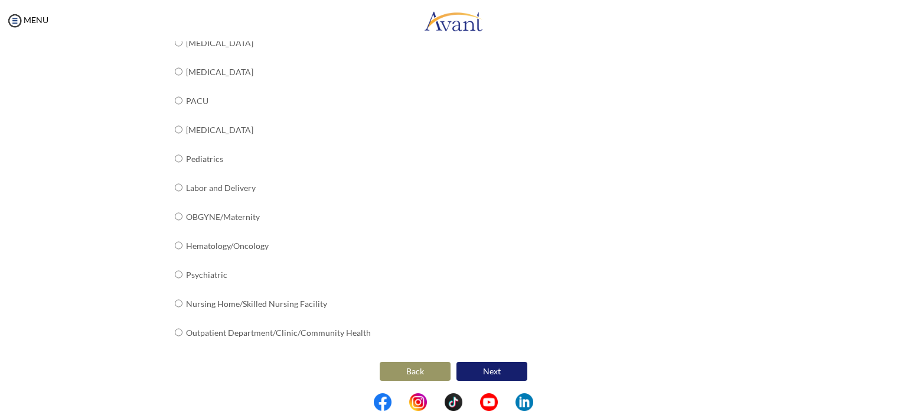
click at [508, 369] on button "Next" at bounding box center [492, 371] width 71 height 19
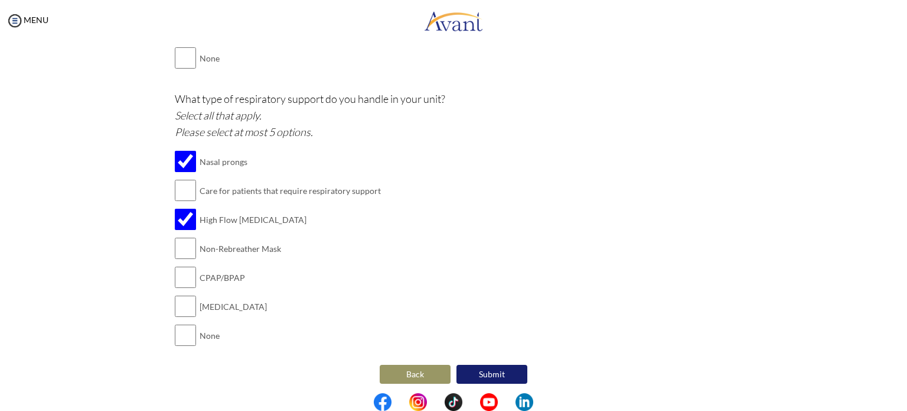
scroll to position [1418, 0]
click at [494, 369] on button "Submit" at bounding box center [492, 373] width 71 height 19
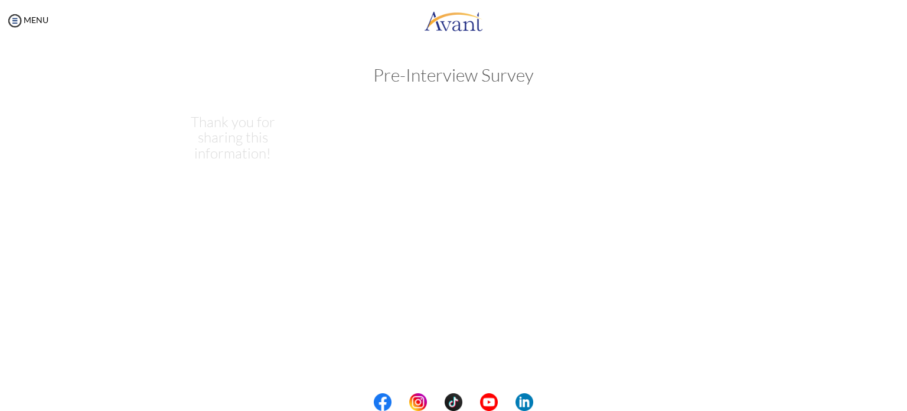
scroll to position [0, 0]
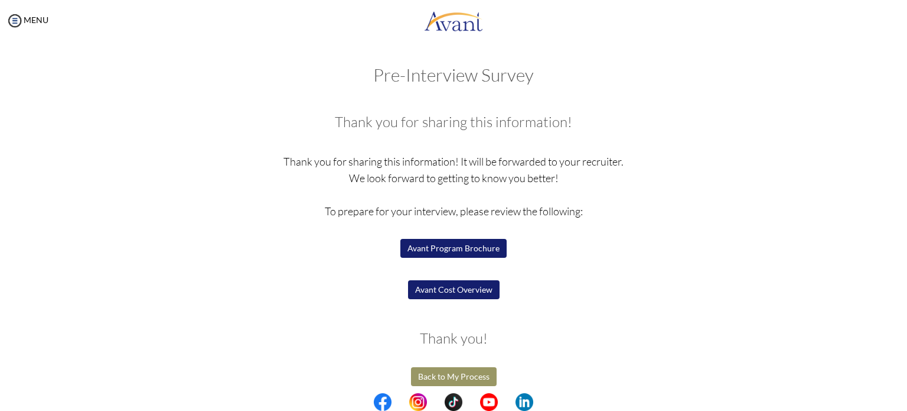
click at [471, 245] on button "Avant Program Brochure" at bounding box center [454, 248] width 106 height 19
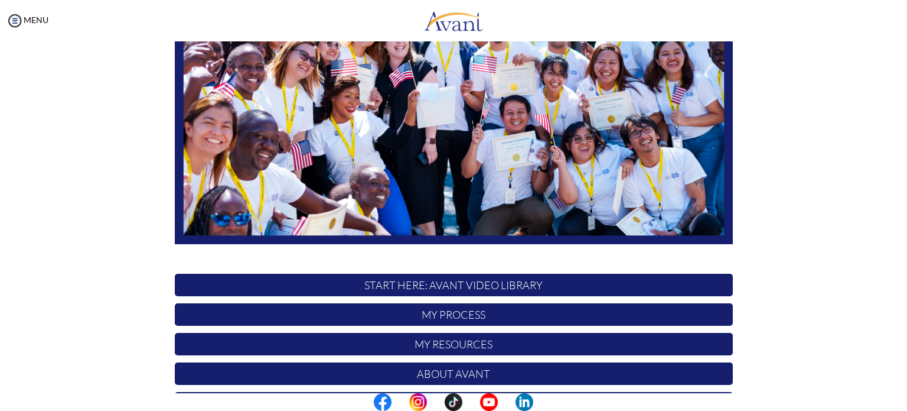
scroll to position [245, 0]
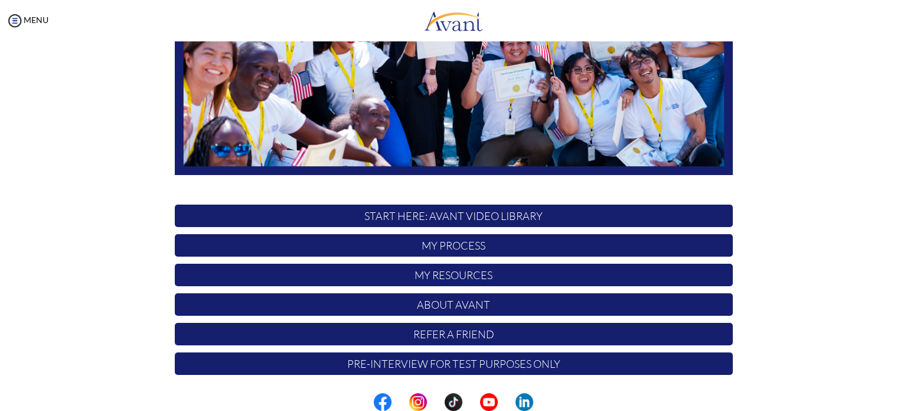
click at [543, 367] on p "Pre-Interview for test purposes only" at bounding box center [454, 363] width 558 height 22
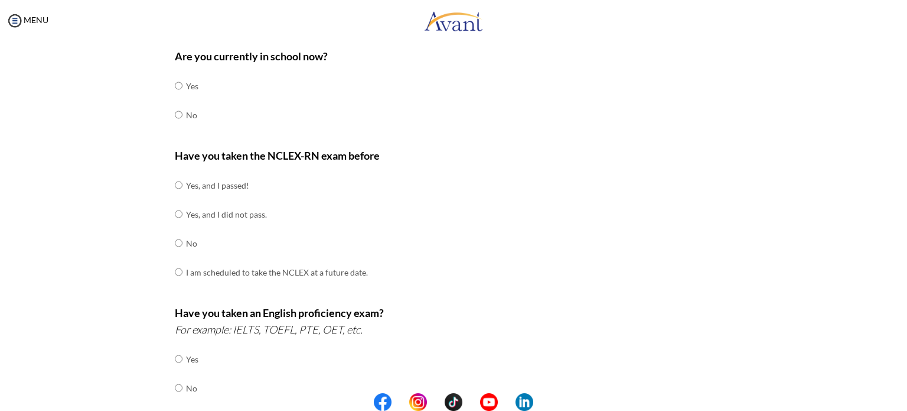
scroll to position [0, 0]
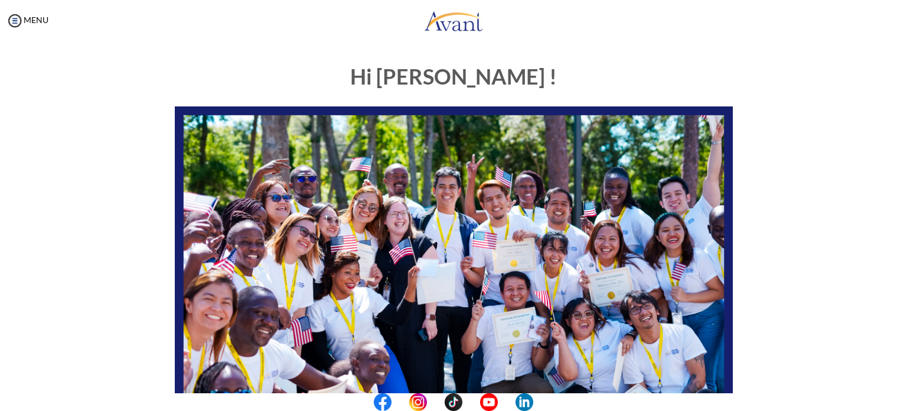
click at [815, 177] on div "Hi [PERSON_NAME] ! START HERE: Avant Video Library My Process My Resources Abou…" at bounding box center [454, 369] width 884 height 633
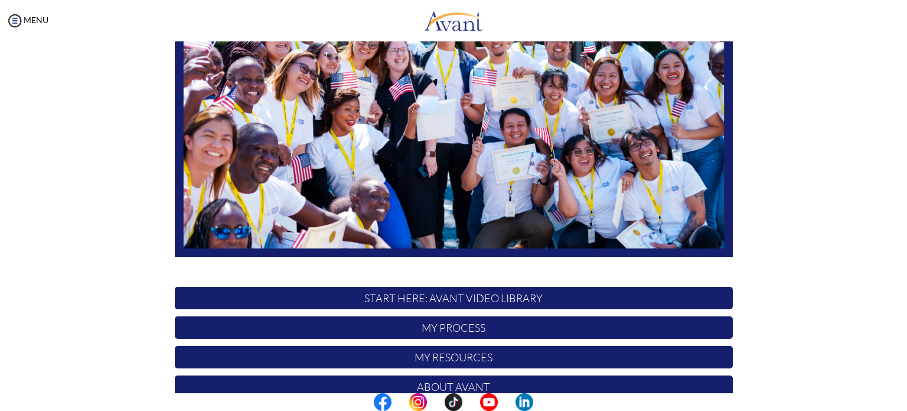
scroll to position [245, 0]
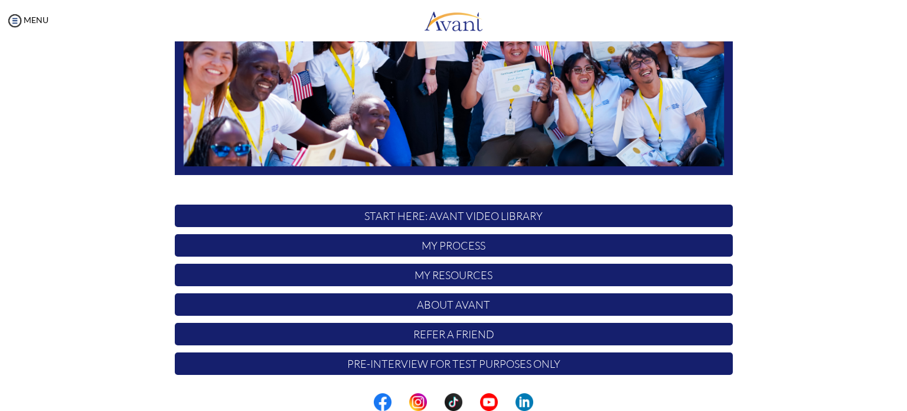
click at [460, 245] on p "My Process" at bounding box center [454, 245] width 558 height 22
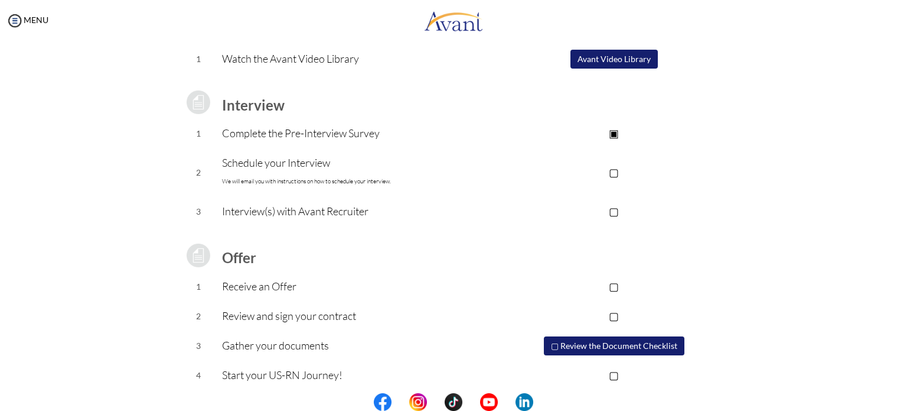
scroll to position [126, 0]
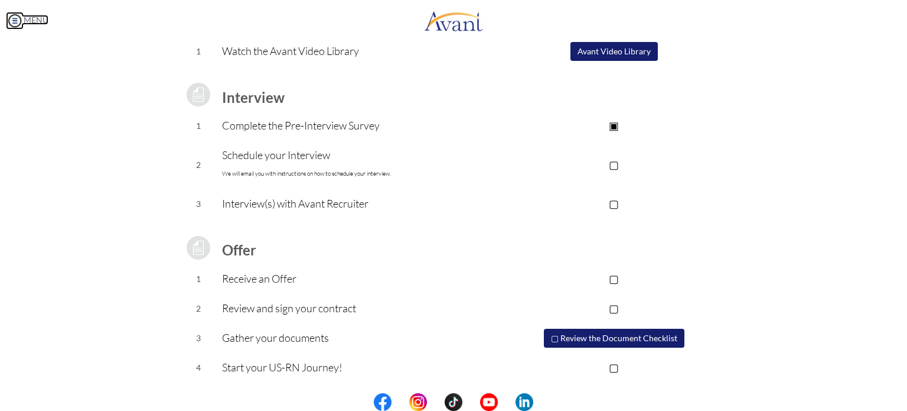
click at [17, 21] on img at bounding box center [15, 21] width 18 height 18
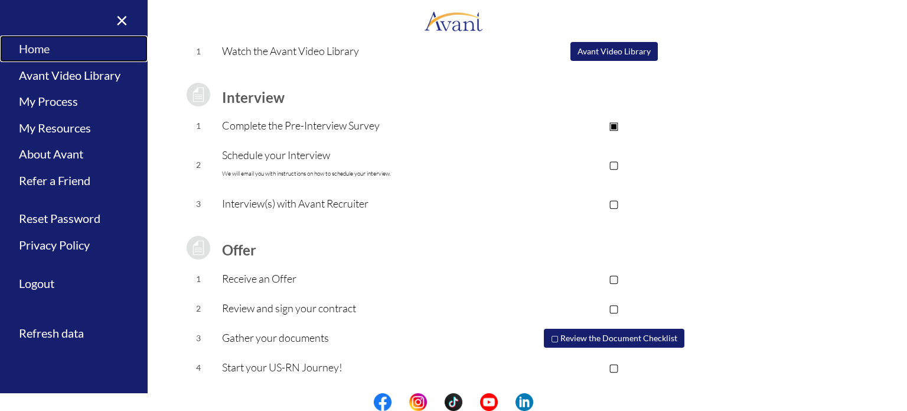
click at [26, 43] on link "Home" at bounding box center [74, 48] width 148 height 27
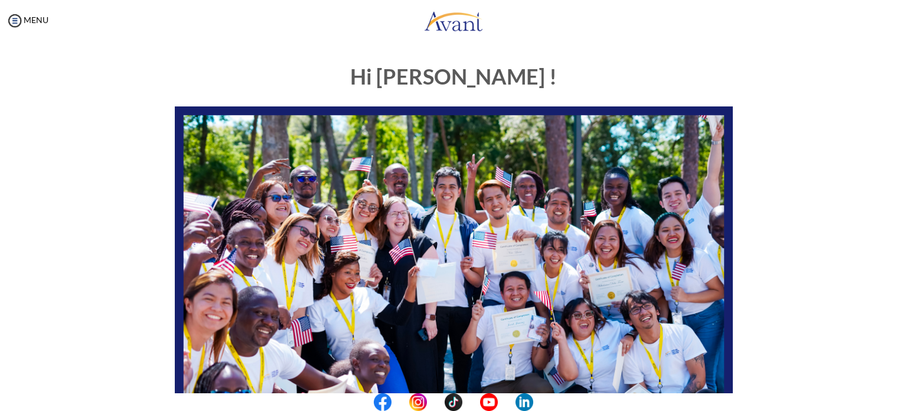
click at [71, 96] on div "Hi [PERSON_NAME] ! START HERE: Avant Video Library My Process My Resources Abou…" at bounding box center [454, 369] width 884 height 633
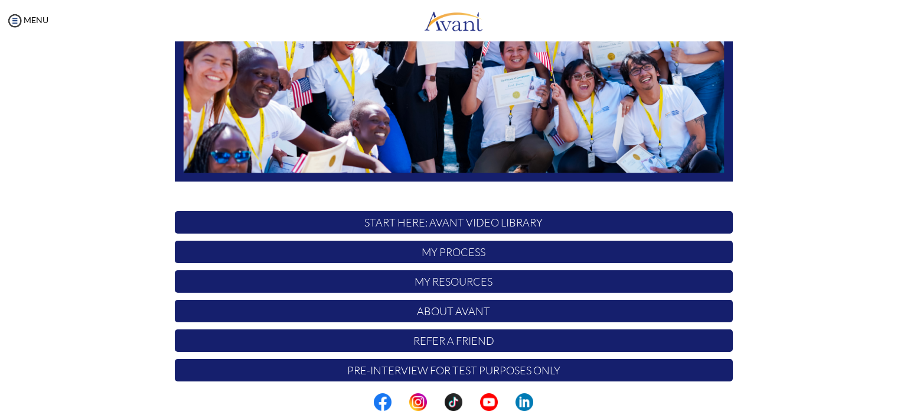
scroll to position [245, 0]
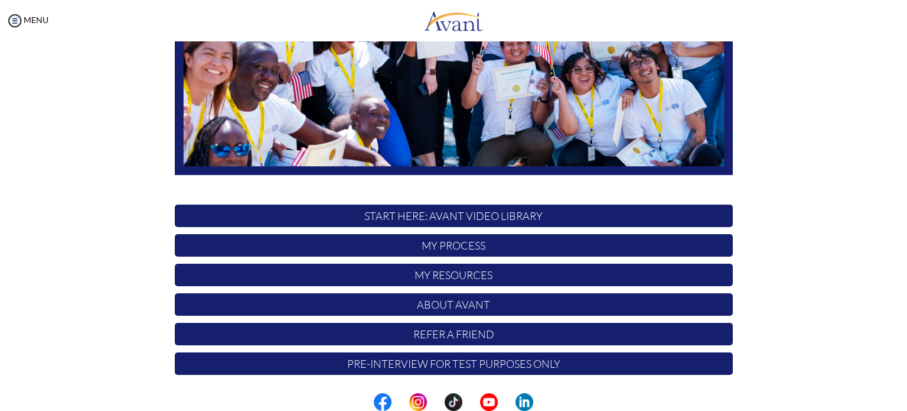
click at [480, 214] on p "START HERE: Avant Video Library" at bounding box center [454, 215] width 558 height 22
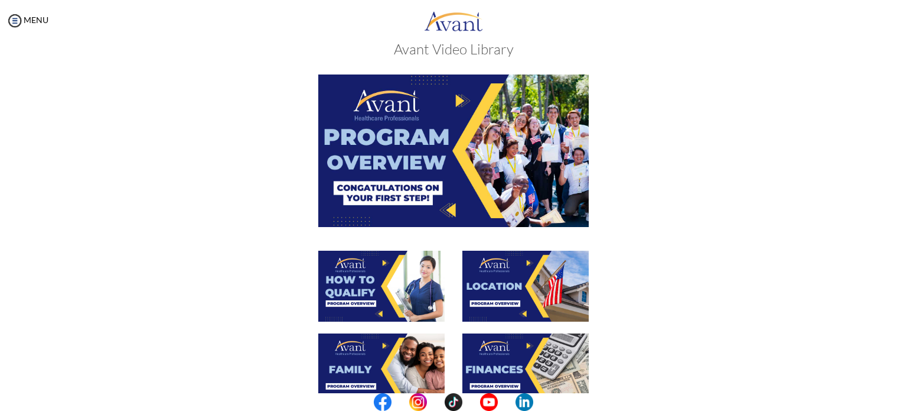
scroll to position [47, 0]
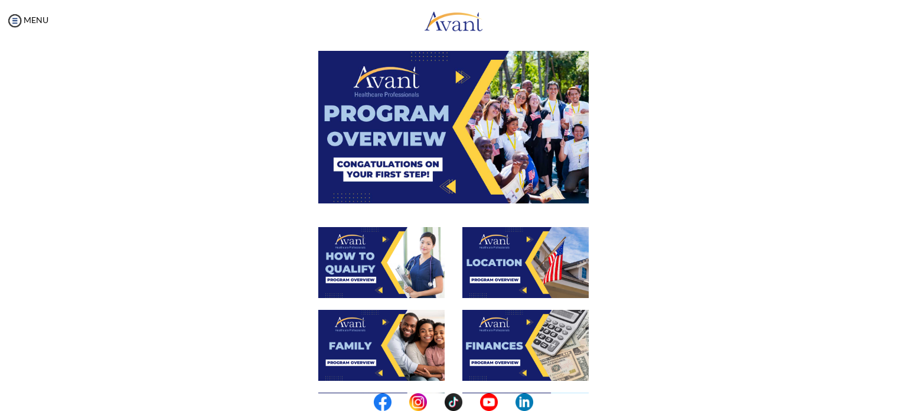
click at [386, 266] on img at bounding box center [381, 262] width 126 height 71
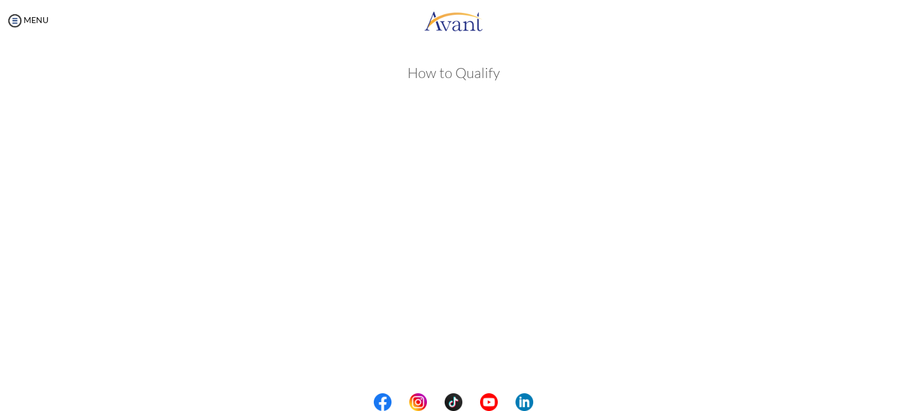
click at [856, 207] on div "How to Qualify Back to Avant Video Library" at bounding box center [454, 332] width 884 height 558
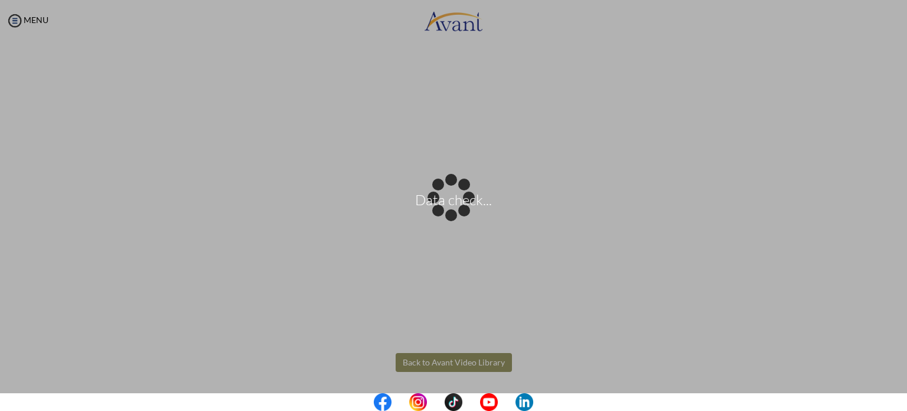
click at [427, 366] on body "Data check... Maintenance break. Please come back in 2 hours. MENU My Status Wh…" at bounding box center [453, 205] width 907 height 411
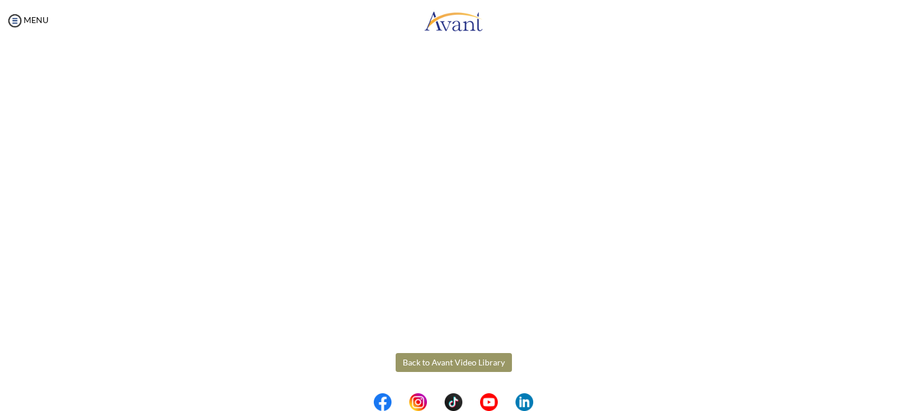
click at [451, 366] on button "Back to Avant Video Library" at bounding box center [454, 362] width 116 height 19
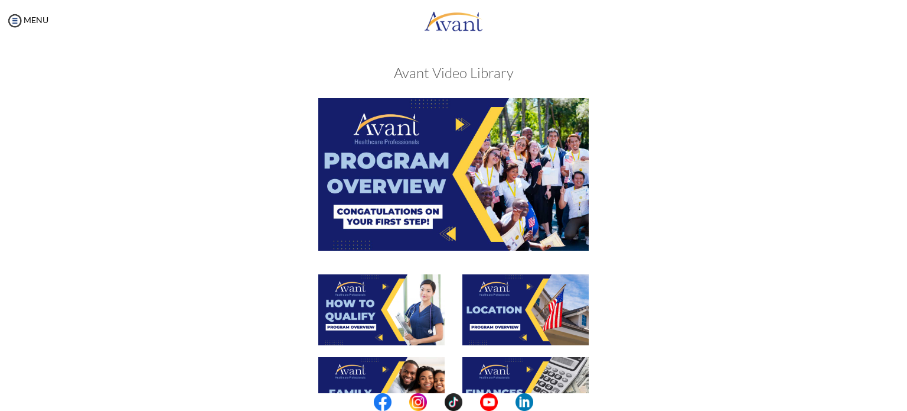
click at [676, 228] on div at bounding box center [454, 185] width 576 height 175
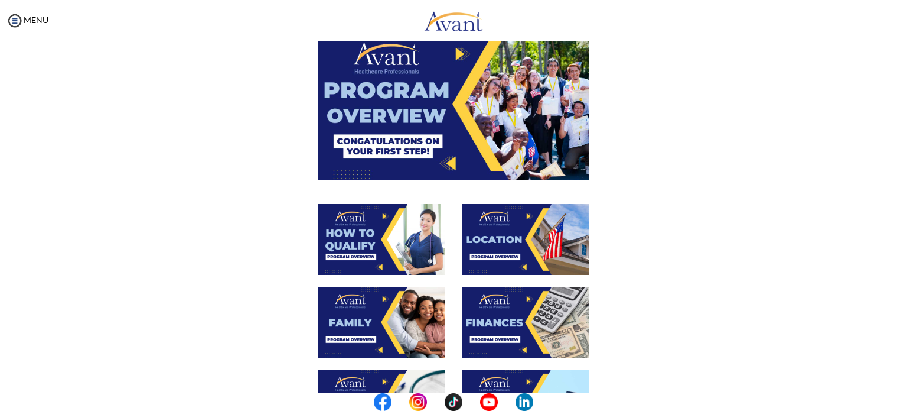
scroll to position [118, 0]
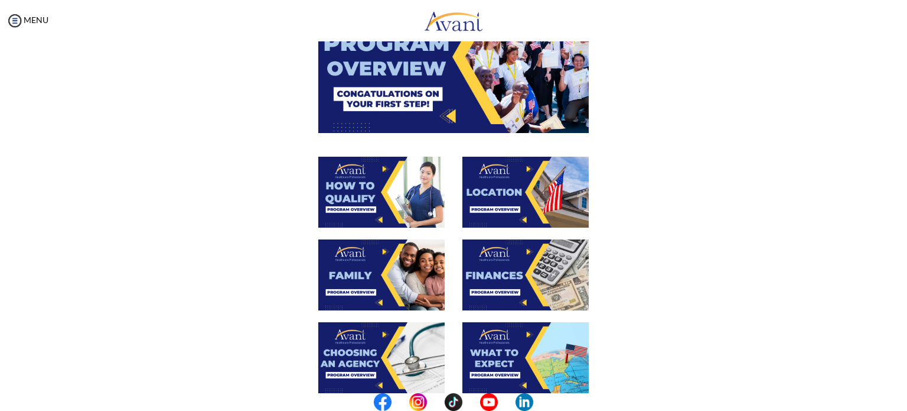
click at [497, 188] on img at bounding box center [526, 192] width 126 height 71
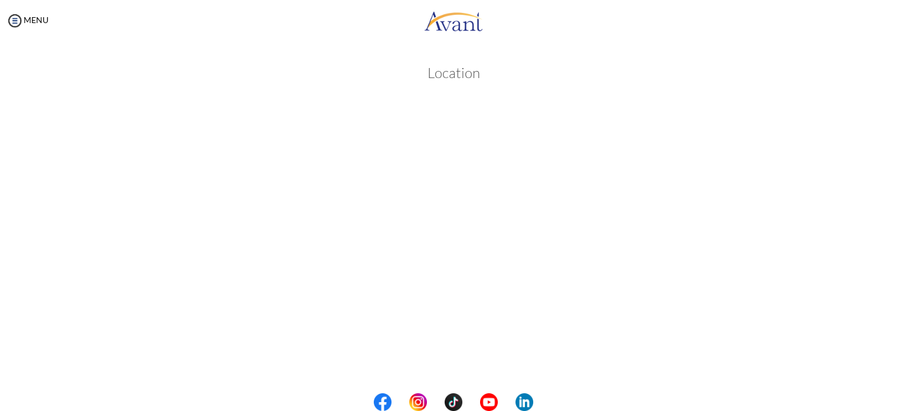
click at [856, 118] on div "Location Back to Avant Video Library" at bounding box center [454, 332] width 884 height 558
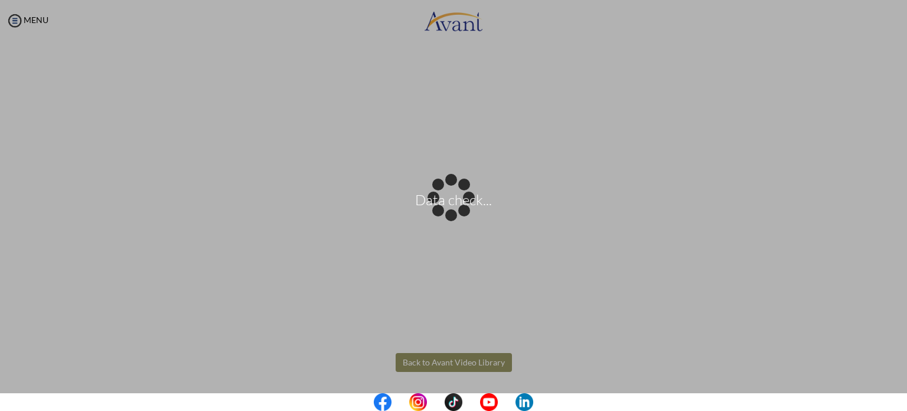
click at [417, 361] on body "Data check... Maintenance break. Please come back in 2 hours. MENU My Status Wh…" at bounding box center [453, 205] width 907 height 411
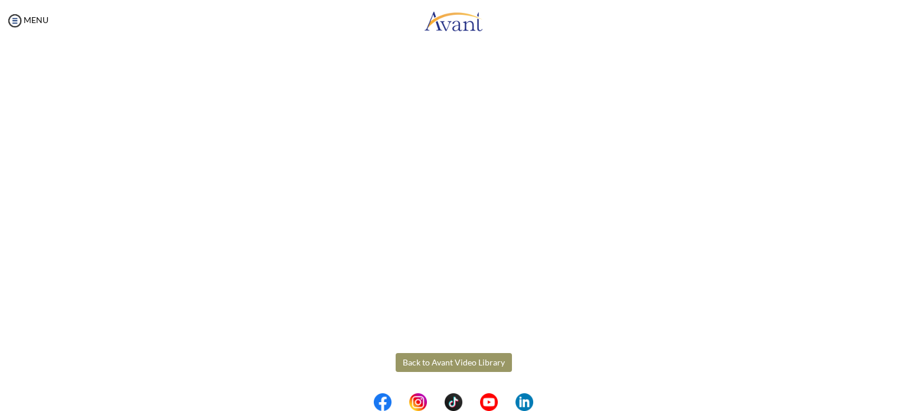
click at [417, 361] on button "Back to Avant Video Library" at bounding box center [454, 362] width 116 height 19
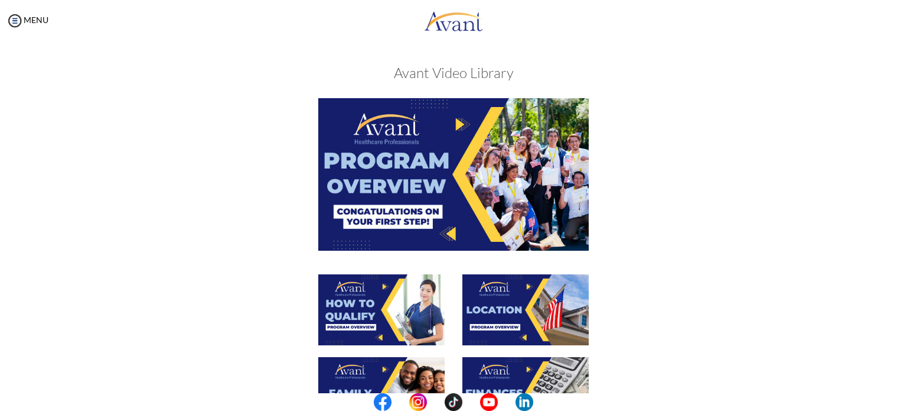
click at [395, 366] on img at bounding box center [381, 392] width 126 height 71
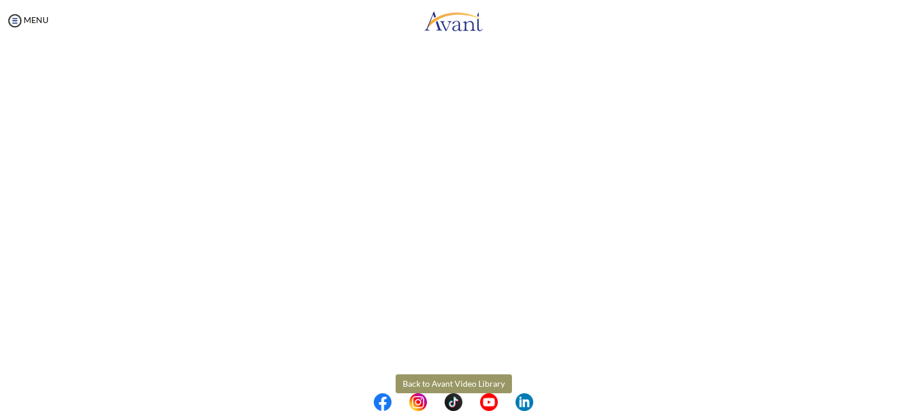
scroll to position [296, 0]
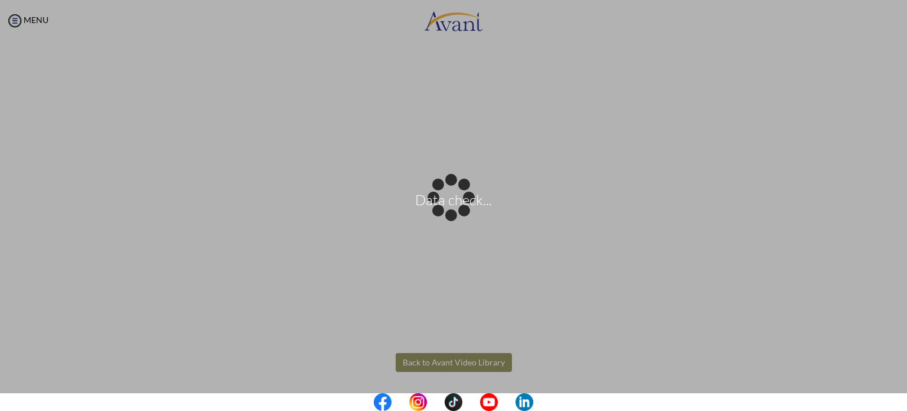
click at [440, 351] on body "Data check... Maintenance break. Please come back in 2 hours. MENU My Status Wh…" at bounding box center [453, 205] width 907 height 411
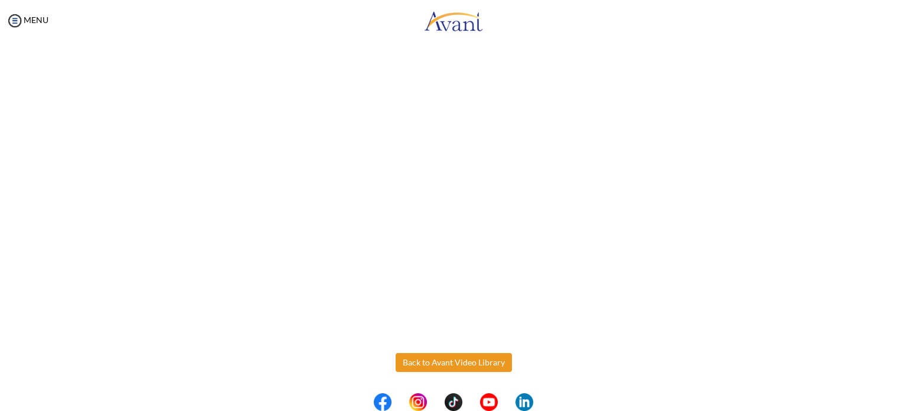
click at [446, 357] on button "Back to Avant Video Library" at bounding box center [454, 362] width 116 height 19
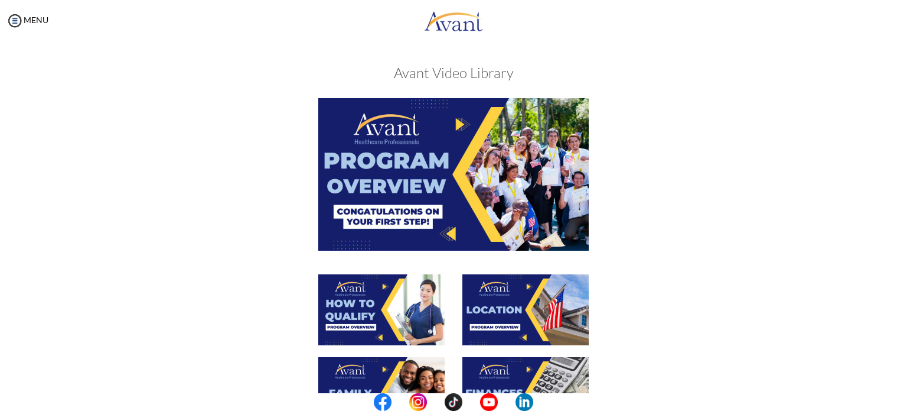
click at [692, 315] on div at bounding box center [454, 315] width 576 height 83
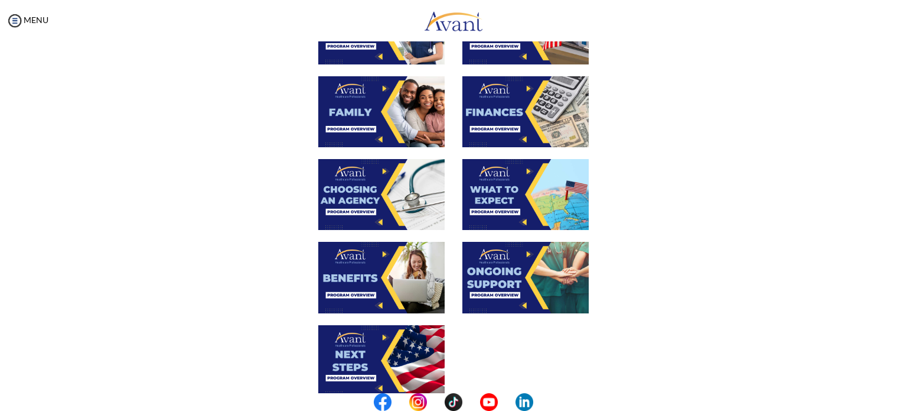
scroll to position [284, 0]
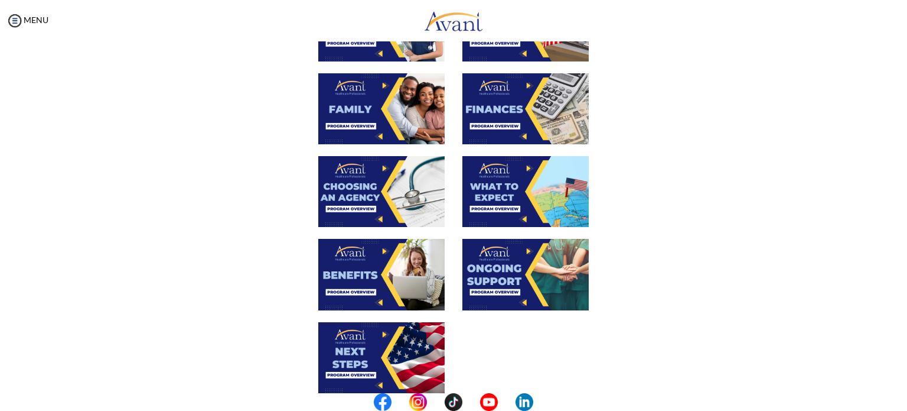
click at [522, 108] on img at bounding box center [526, 108] width 126 height 71
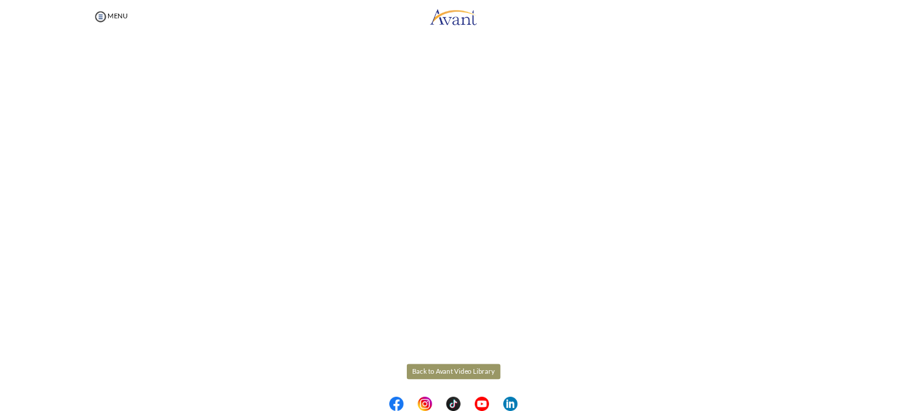
scroll to position [87, 0]
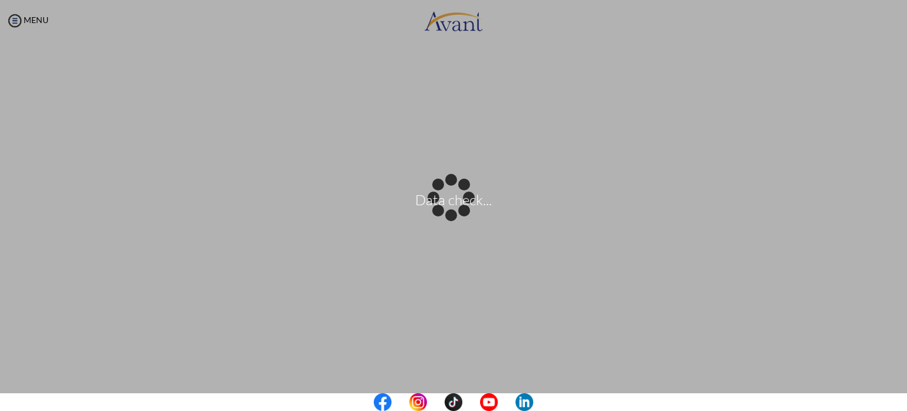
click at [834, 244] on body "Data check... Maintenance break. Please come back in 2 hours. MENU My Status Wh…" at bounding box center [453, 205] width 907 height 411
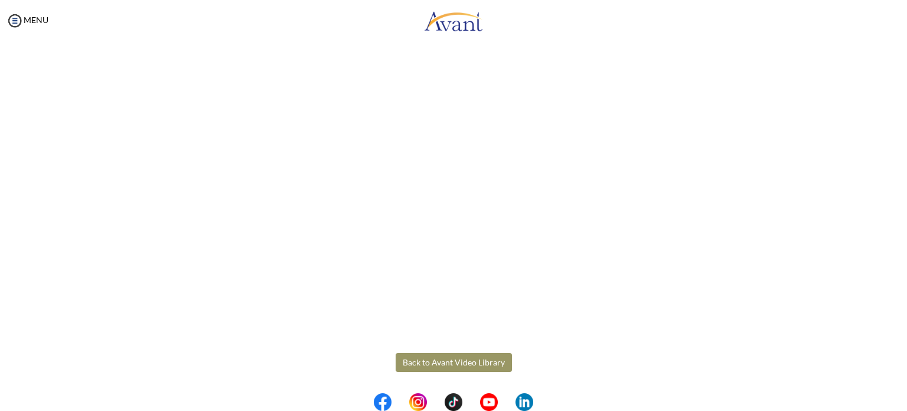
click at [484, 354] on button "Back to Avant Video Library" at bounding box center [454, 362] width 116 height 19
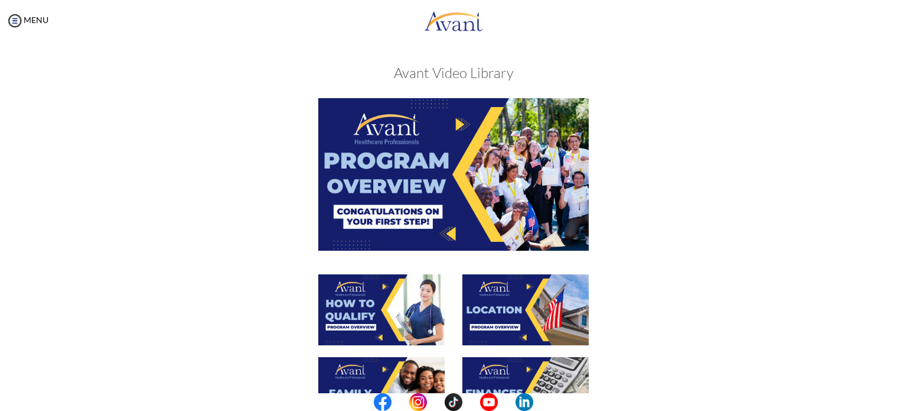
click at [655, 305] on div at bounding box center [454, 315] width 576 height 83
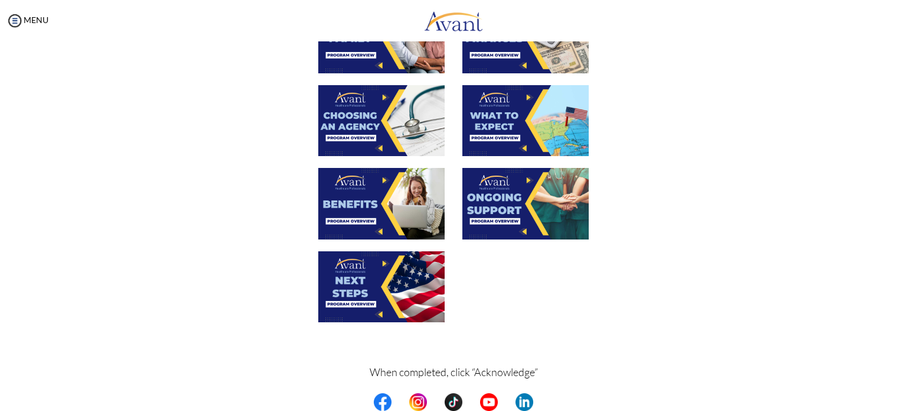
scroll to position [378, 0]
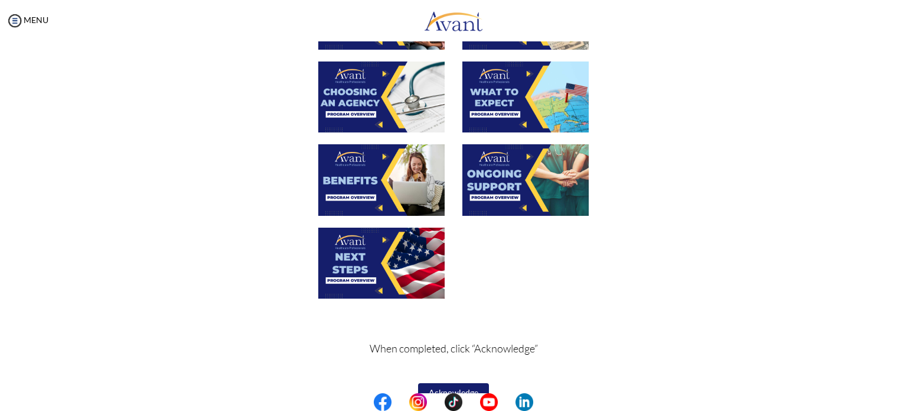
click at [655, 305] on div at bounding box center [454, 268] width 576 height 83
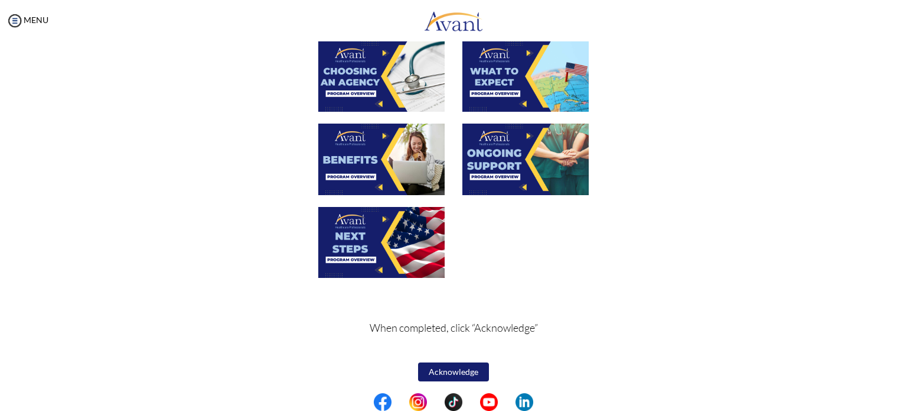
scroll to position [401, 0]
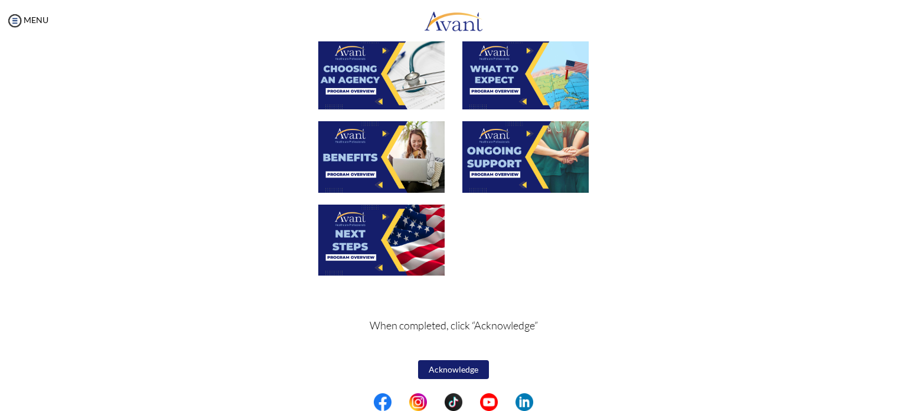
click at [443, 363] on button "Acknowledge" at bounding box center [453, 369] width 71 height 19
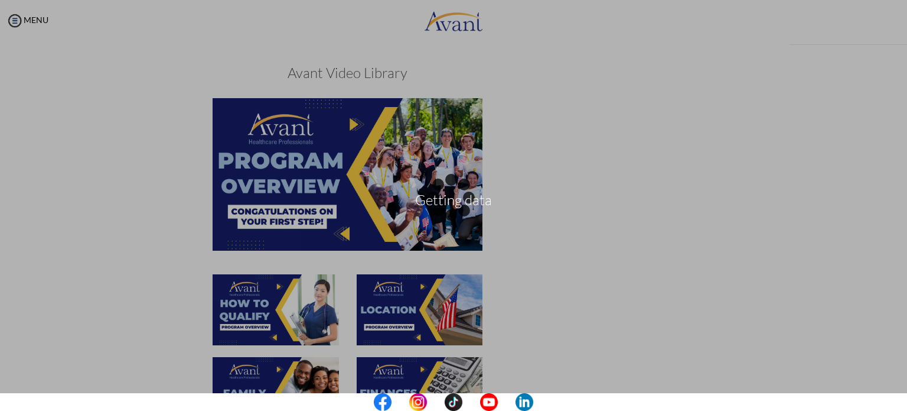
scroll to position [402, 0]
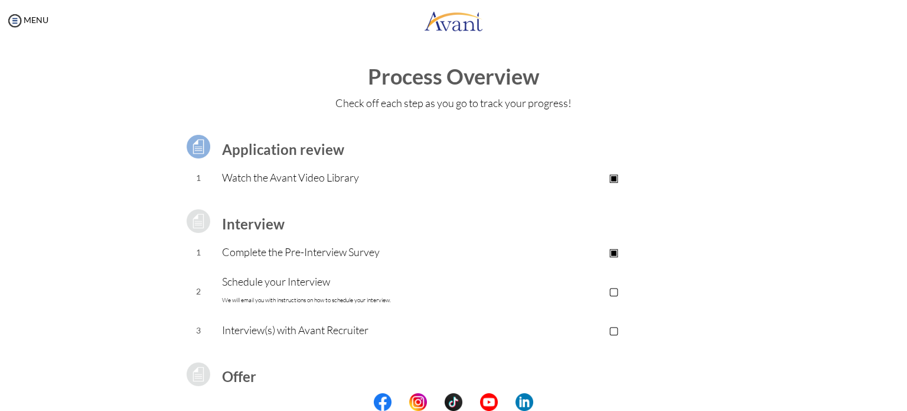
click at [346, 288] on p "Schedule your Interview We will email you with instructions on how to schedule …" at bounding box center [359, 290] width 274 height 35
click at [332, 330] on p "Interview(s) with Avant Recruiter" at bounding box center [359, 329] width 274 height 17
click at [811, 238] on div "Process Overview Check off each step as you go to track your progress! Applicat…" at bounding box center [454, 316] width 884 height 503
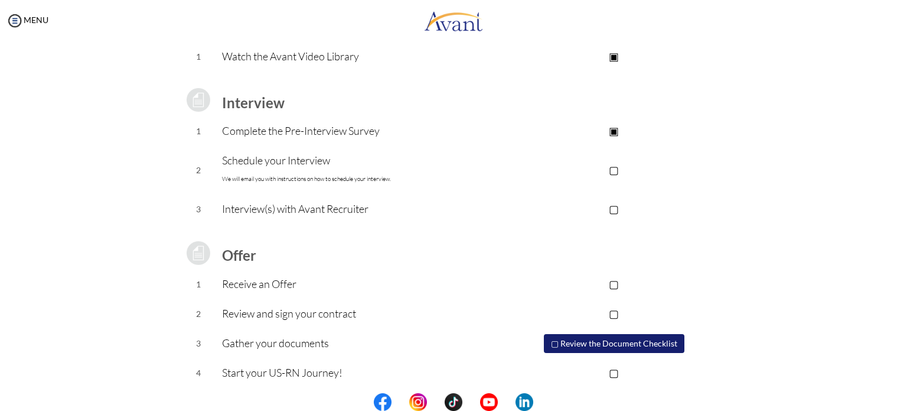
scroll to position [126, 0]
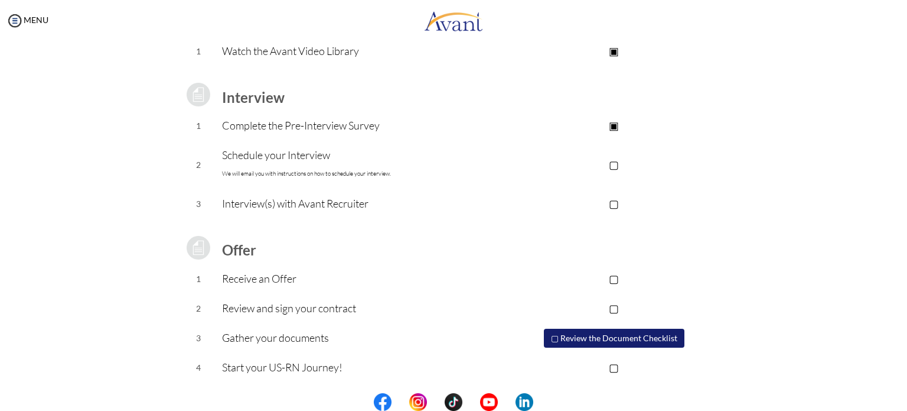
click at [706, 258] on table "Application review 1 Watch the Avant Video Library ▣ Avant Video Library Interv…" at bounding box center [454, 187] width 558 height 390
click at [12, 22] on img at bounding box center [15, 21] width 18 height 18
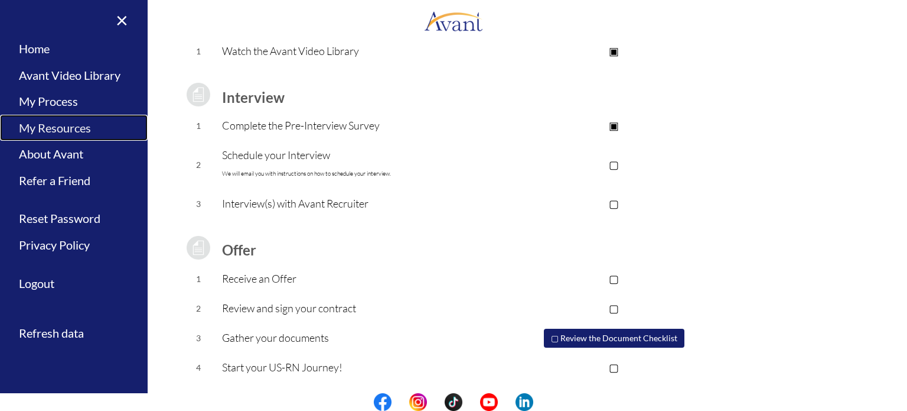
click at [66, 129] on link "My Resources" at bounding box center [74, 128] width 148 height 27
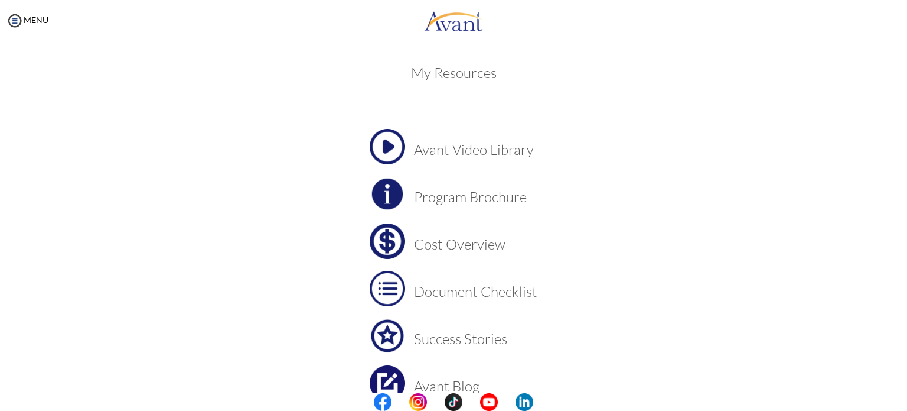
click at [765, 144] on div "My Resources Avant Video Library Program Brochure Cost Overview Document Checkl…" at bounding box center [453, 250] width 691 height 395
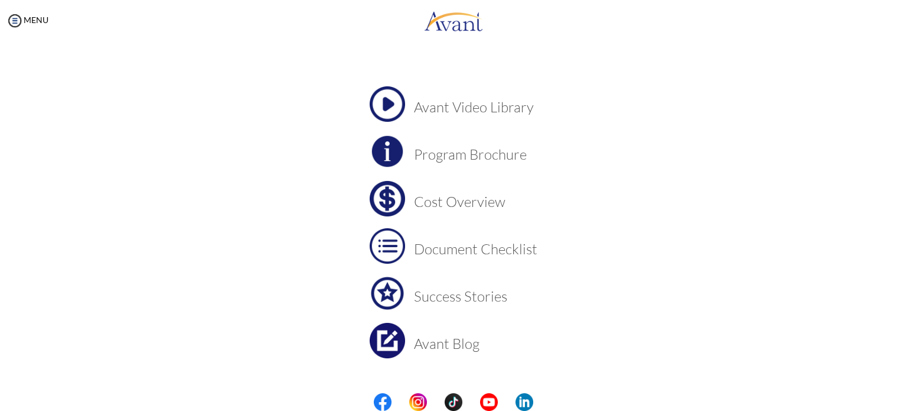
scroll to position [0, 0]
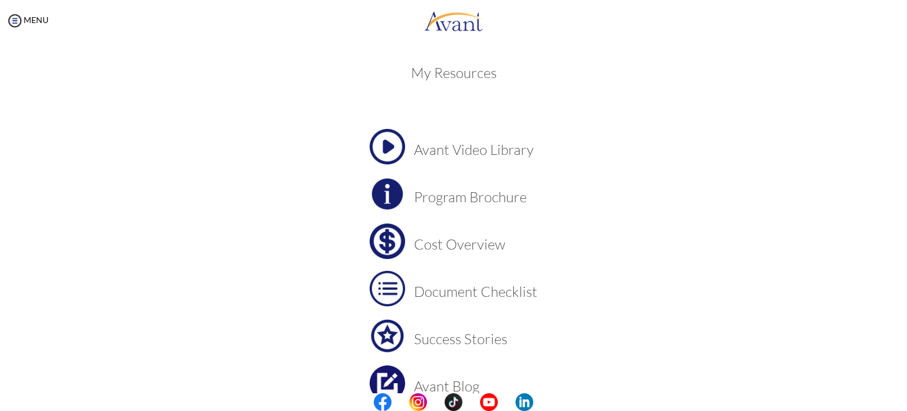
click at [384, 144] on img at bounding box center [387, 146] width 35 height 35
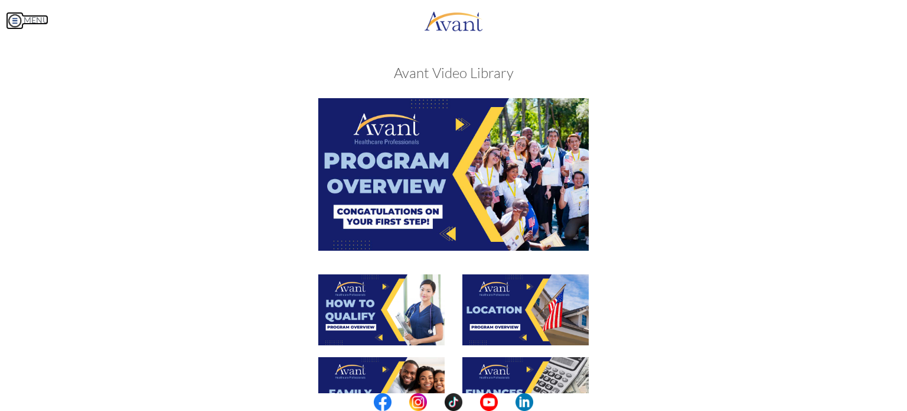
click at [14, 24] on img at bounding box center [15, 21] width 18 height 18
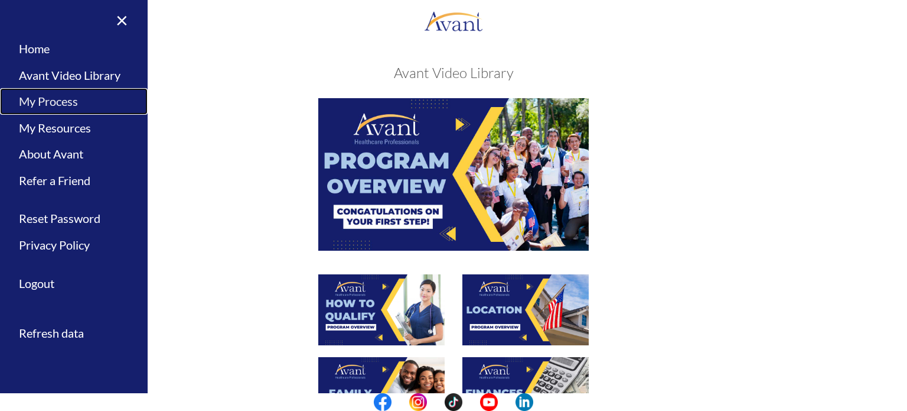
click at [70, 105] on link "My Process" at bounding box center [74, 101] width 148 height 27
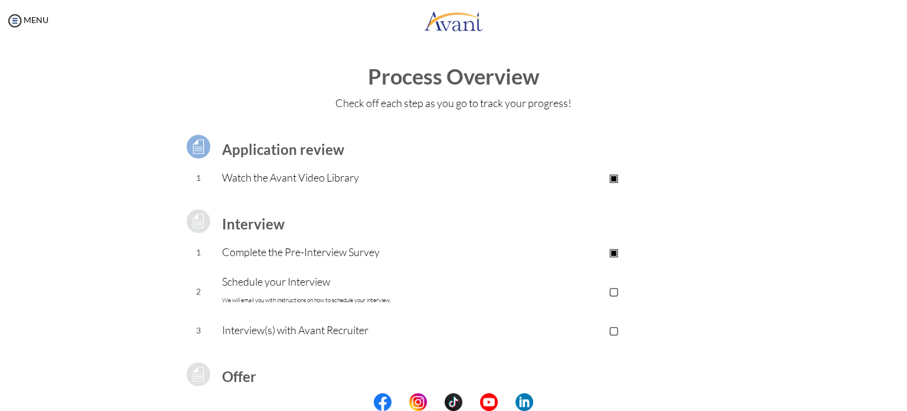
click at [297, 281] on p "Schedule your Interview We will email you with instructions on how to schedule …" at bounding box center [359, 290] width 274 height 35
click at [327, 297] on font "We will email you with instructions on how to schedule your interview." at bounding box center [306, 300] width 169 height 8
click at [418, 347] on td at bounding box center [359, 351] width 274 height 12
click at [757, 238] on div "Application review 1 Watch the Avant Video Library ▣ Avant Video Library Interv…" at bounding box center [453, 313] width 691 height 390
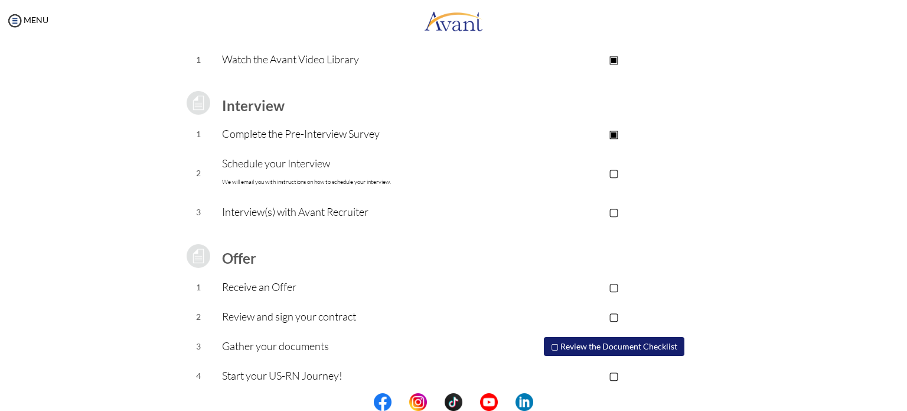
scroll to position [126, 0]
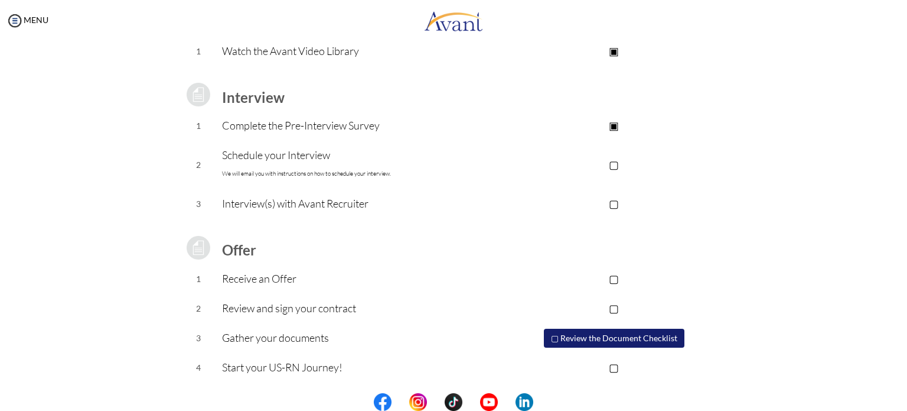
click at [614, 164] on p "▢" at bounding box center [614, 164] width 237 height 17
click at [614, 164] on p "▣" at bounding box center [614, 164] width 237 height 17
click at [616, 165] on p "▢" at bounding box center [614, 164] width 237 height 17
click at [607, 200] on p "▢" at bounding box center [614, 203] width 237 height 17
click at [607, 200] on p "▣" at bounding box center [614, 203] width 237 height 17
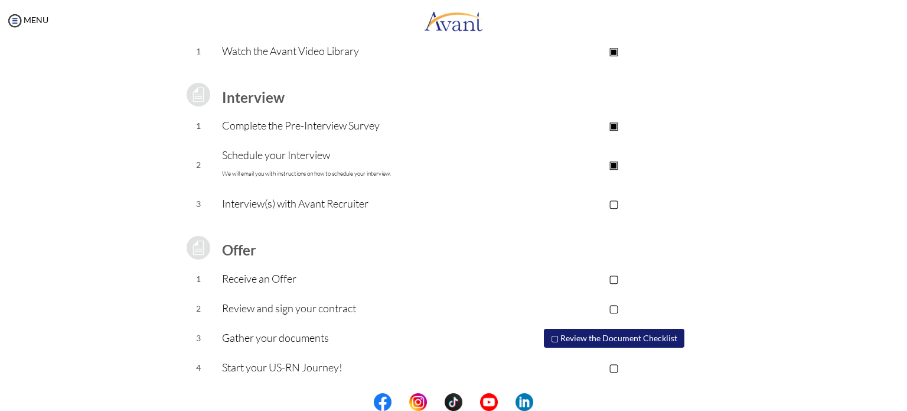
click at [617, 165] on p "▣" at bounding box center [614, 164] width 237 height 17
click at [606, 333] on button "▢ Review the Document Checklist" at bounding box center [614, 337] width 141 height 19
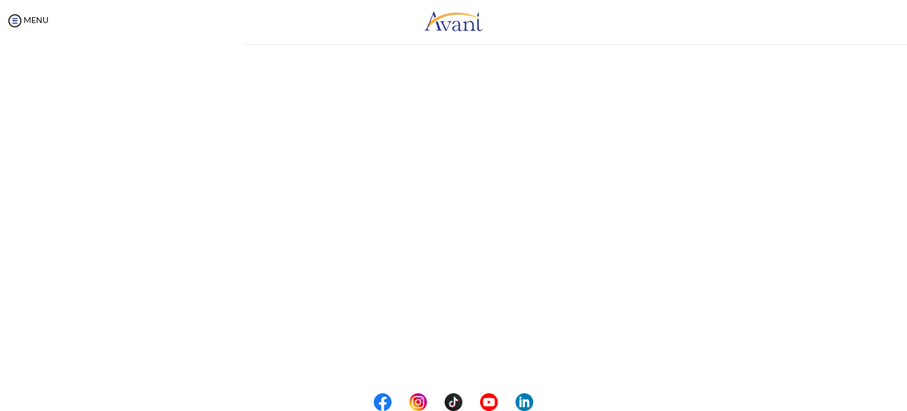
scroll to position [0, 0]
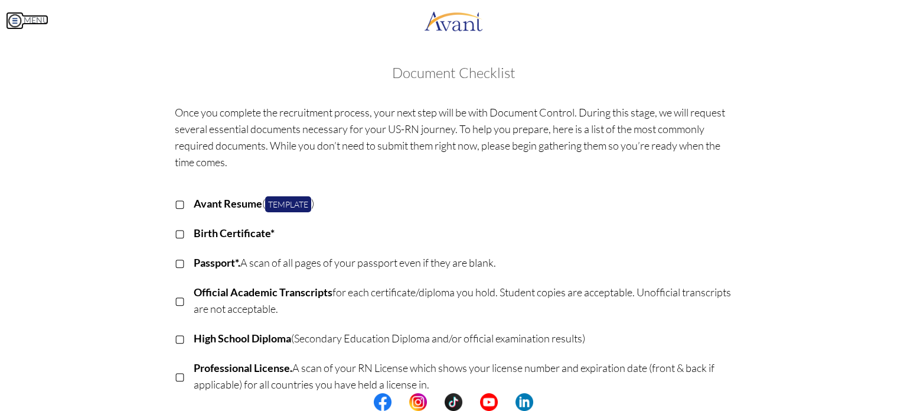
click at [12, 22] on img at bounding box center [15, 21] width 18 height 18
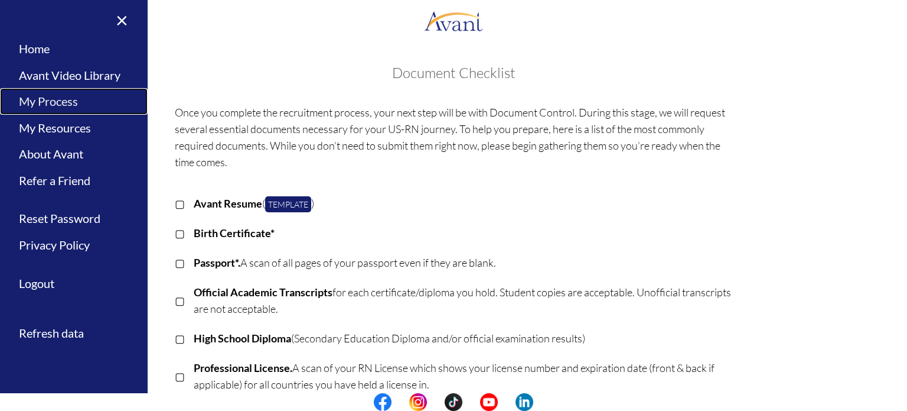
click at [67, 95] on link "My Process" at bounding box center [74, 101] width 148 height 27
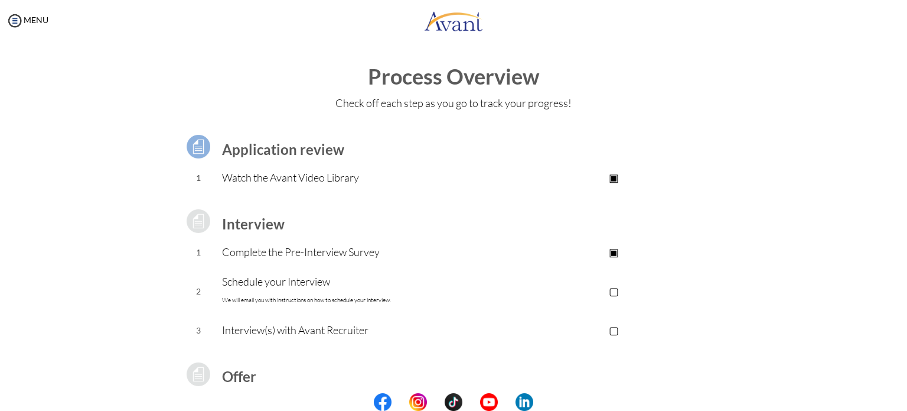
click at [85, 171] on div "Process Overview Check off each step as you go to track your progress! Applicat…" at bounding box center [454, 316] width 884 height 503
